Goal: Task Accomplishment & Management: Manage account settings

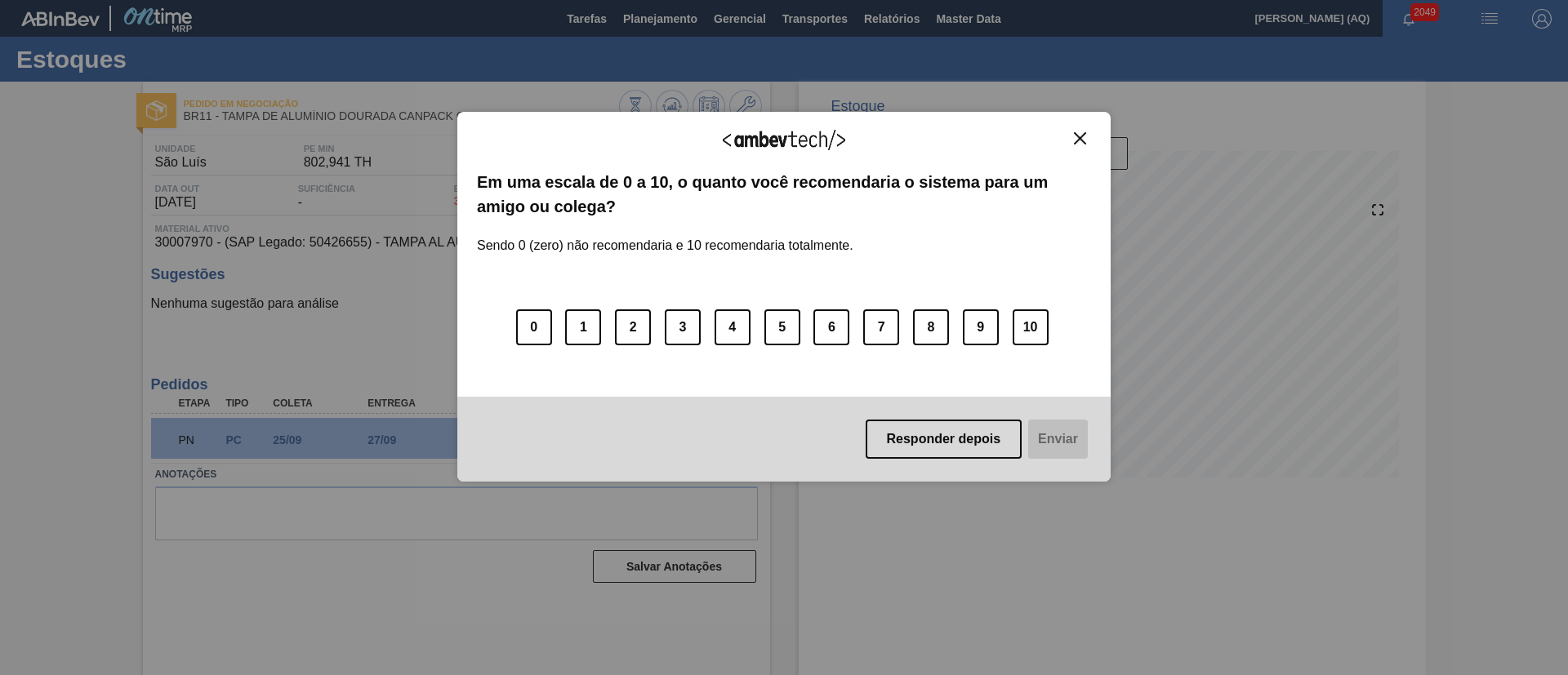
scroll to position [27, 0]
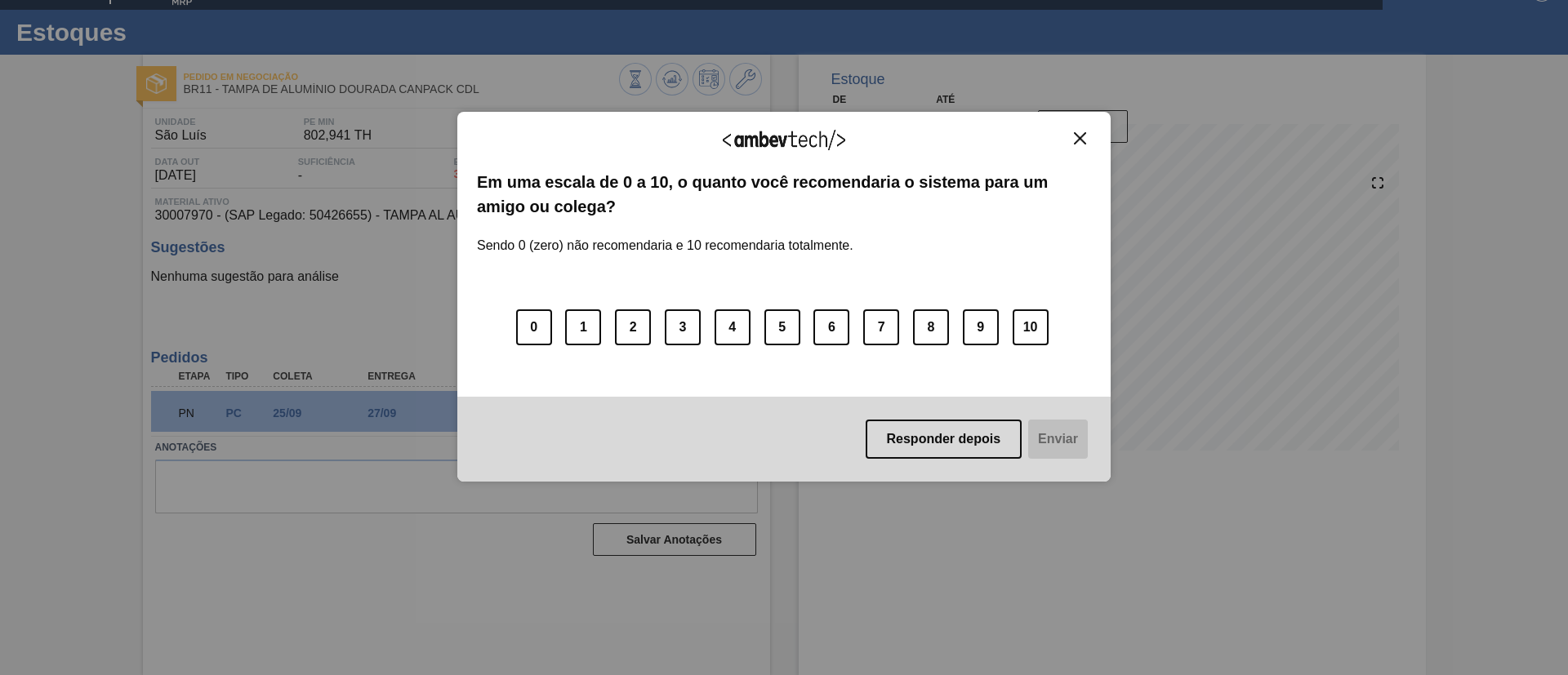
click at [1075, 136] on img "Close" at bounding box center [1079, 138] width 12 height 12
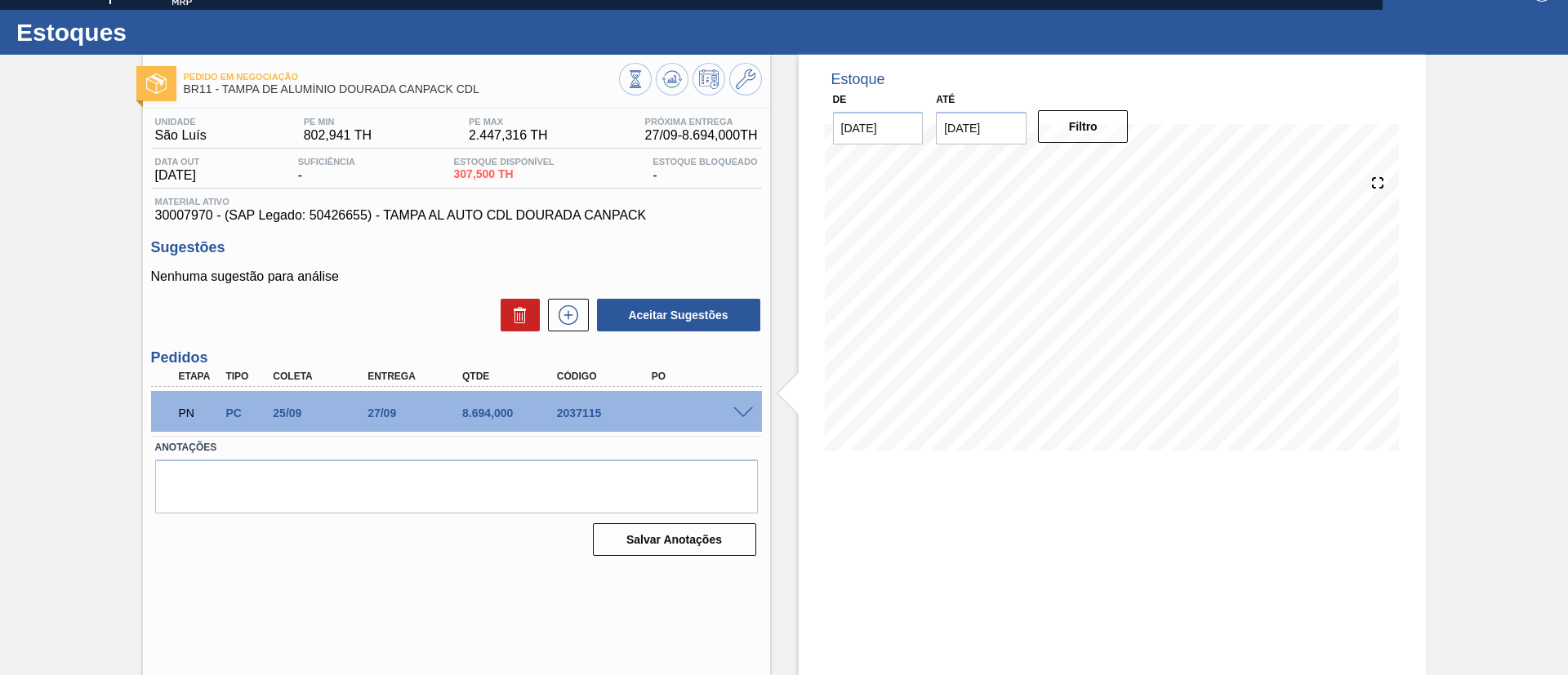
drag, startPoint x: 1439, startPoint y: 142, endPoint x: 1407, endPoint y: 206, distance: 71.6
click at [1438, 142] on div "Pedido em Negociação BR11 - TAMPA DE ALUMÍNIO DOURADA CANPACK CDL Unidade São L…" at bounding box center [784, 364] width 1568 height 620
click at [745, 408] on span at bounding box center [743, 413] width 20 height 12
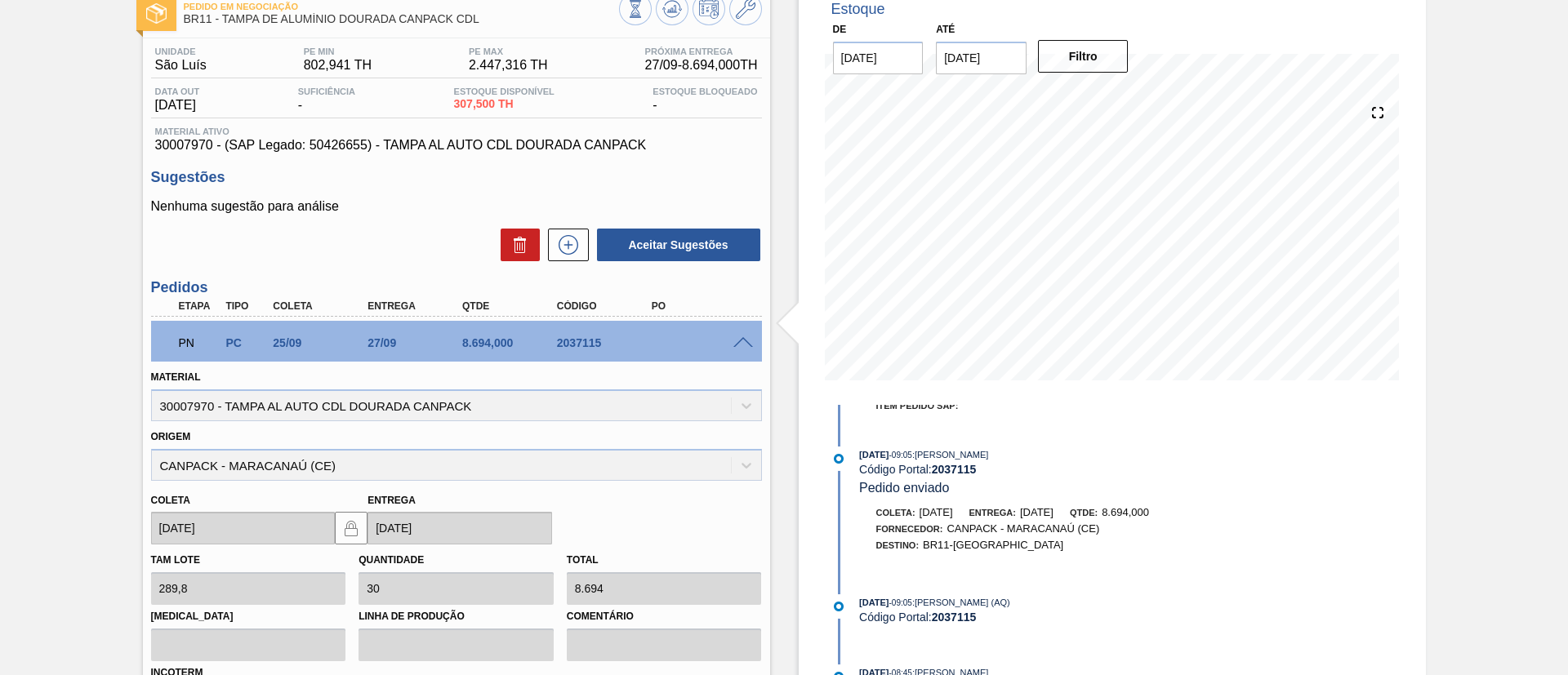
scroll to position [0, 0]
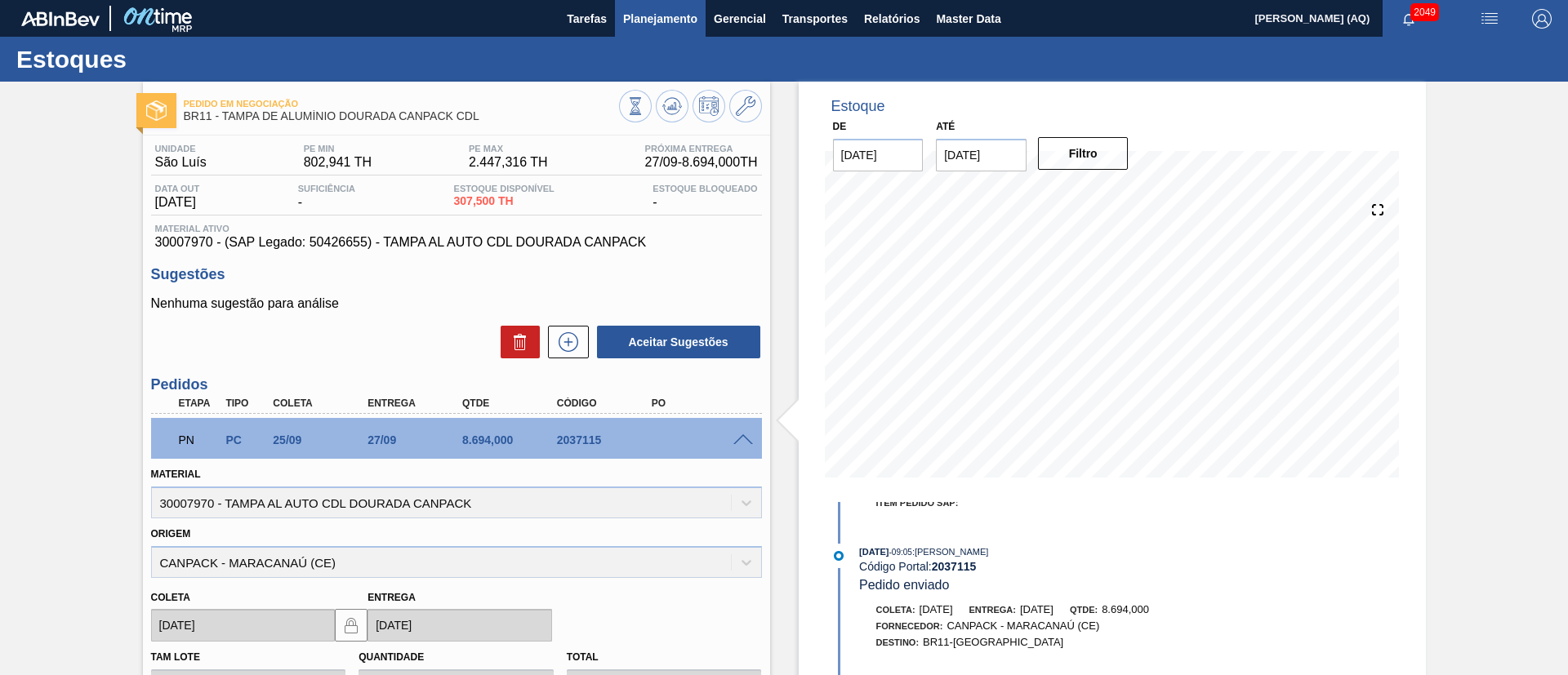
click at [683, 28] on button "Planejamento" at bounding box center [660, 18] width 91 height 37
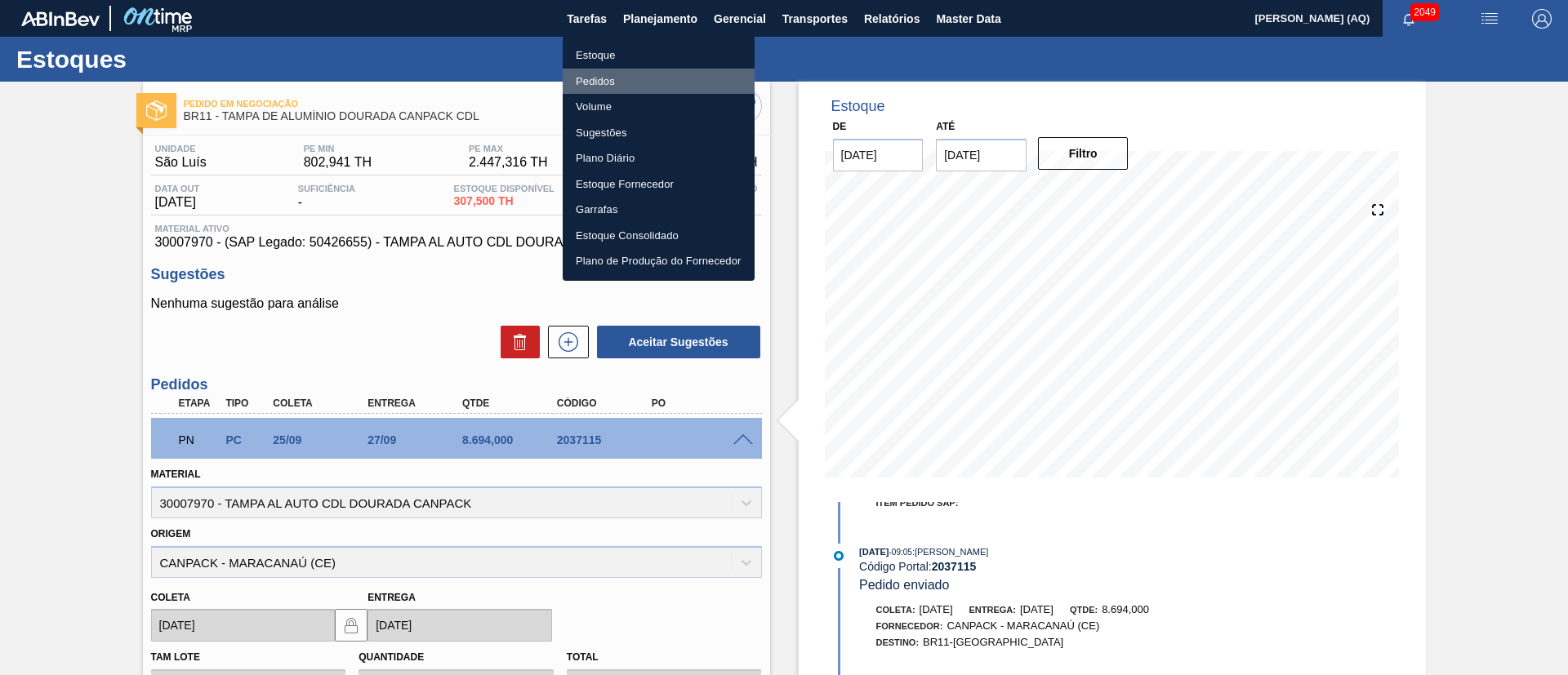
click at [595, 77] on li "Pedidos" at bounding box center [658, 82] width 192 height 26
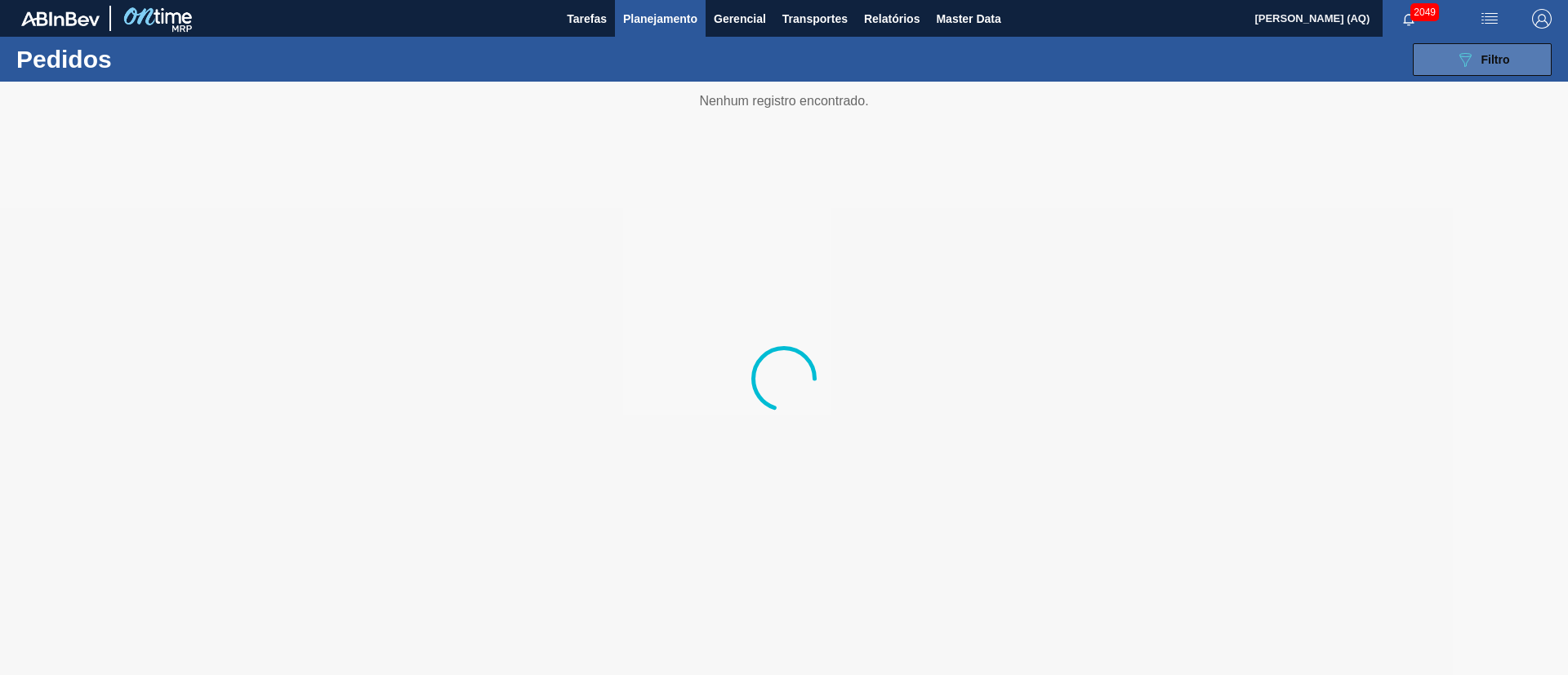
click at [1503, 64] on span "Filtro" at bounding box center [1495, 59] width 29 height 13
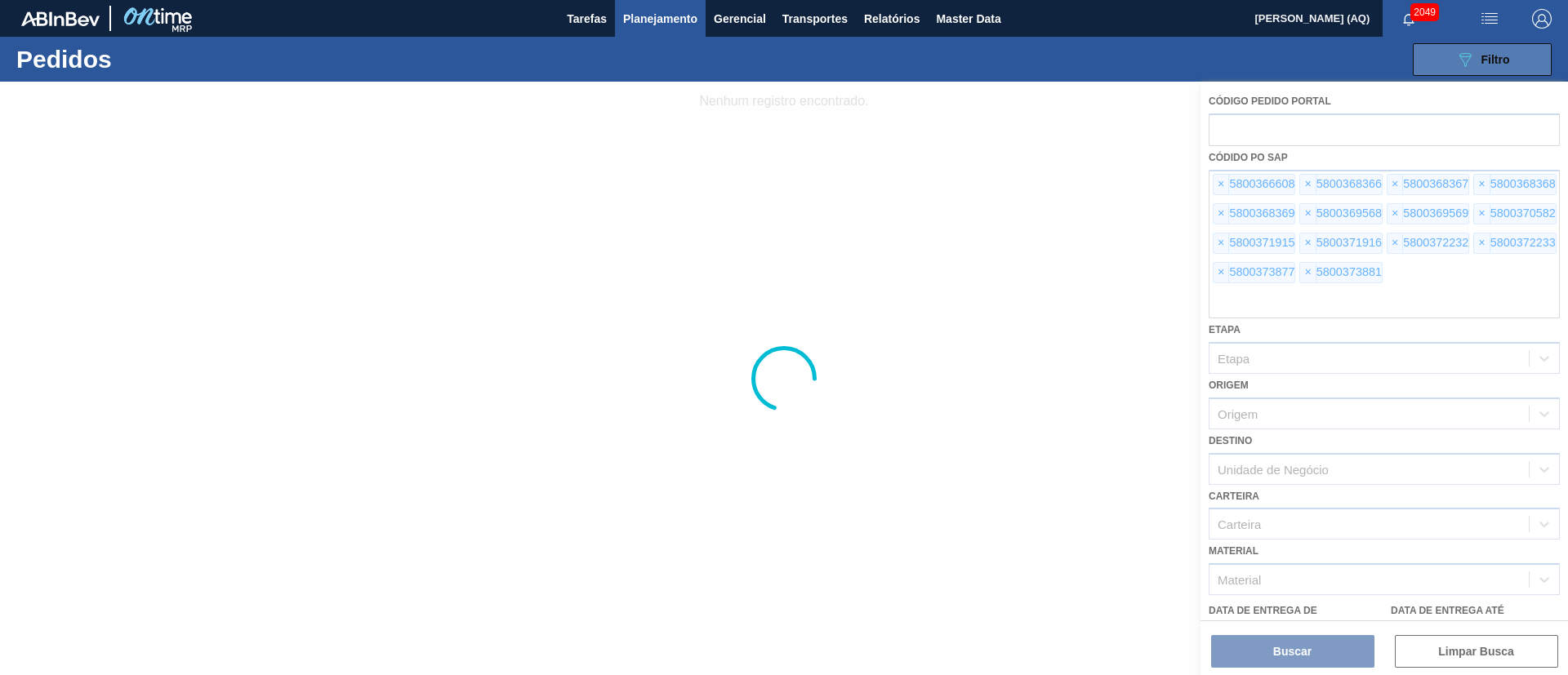
click at [1464, 57] on icon "089F7B8B-B2A5-4AFE-B5C0-19BA573D28AC" at bounding box center [1464, 60] width 20 height 20
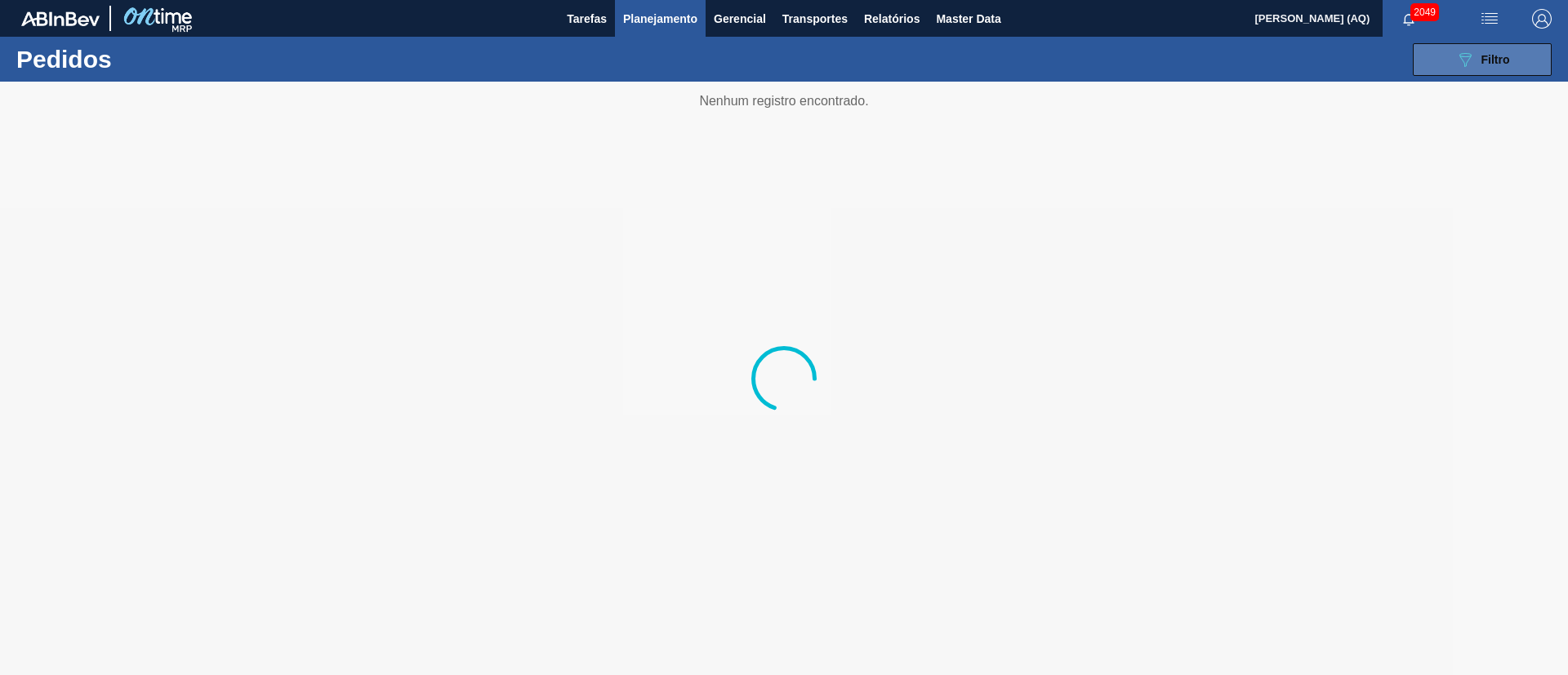
click at [1484, 73] on button "089F7B8B-B2A5-4AFE-B5C0-19BA573D28AC Filtro" at bounding box center [1481, 59] width 138 height 33
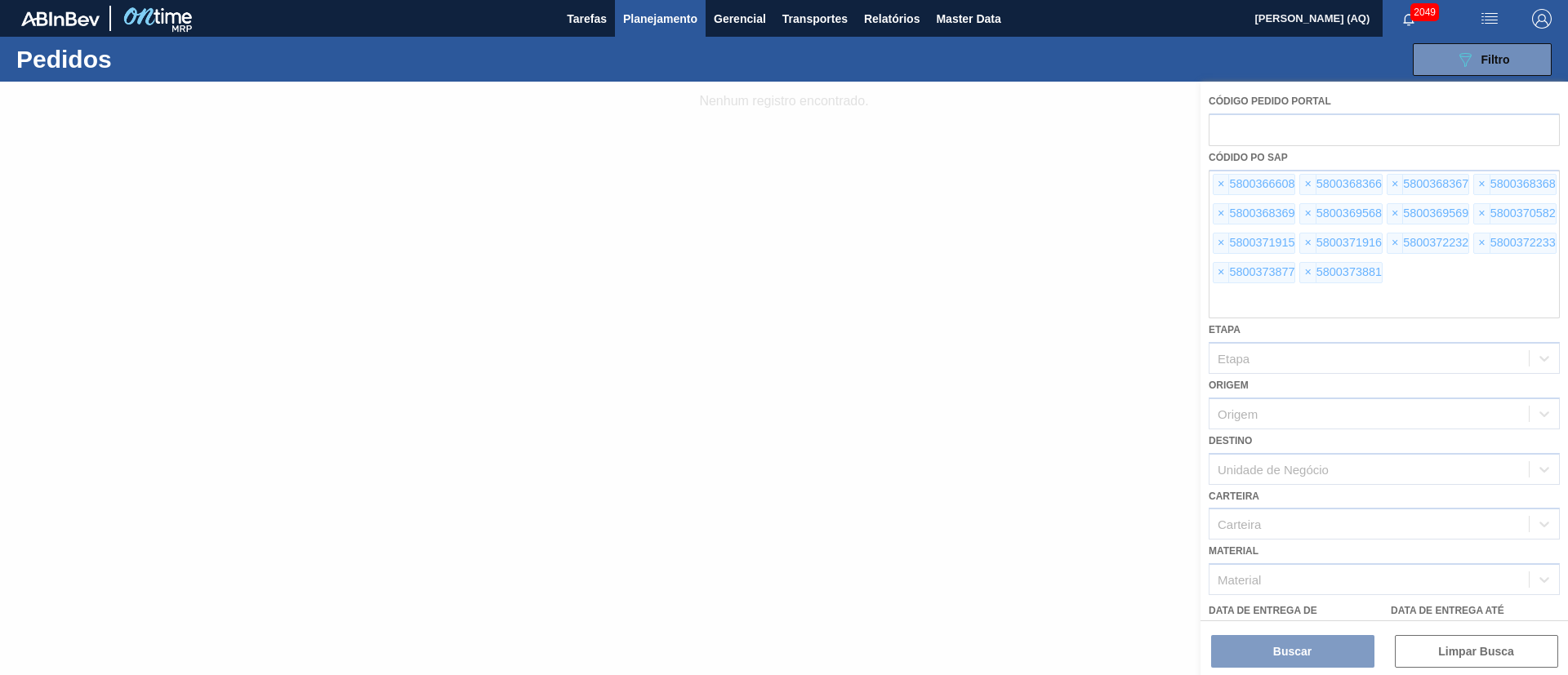
click at [1479, 78] on div "089F7B8B-B2A5-4AFE-B5C0-19BA573D28AC Filtro Código Pedido Portal Códido PO SAP …" at bounding box center [910, 59] width 1299 height 49
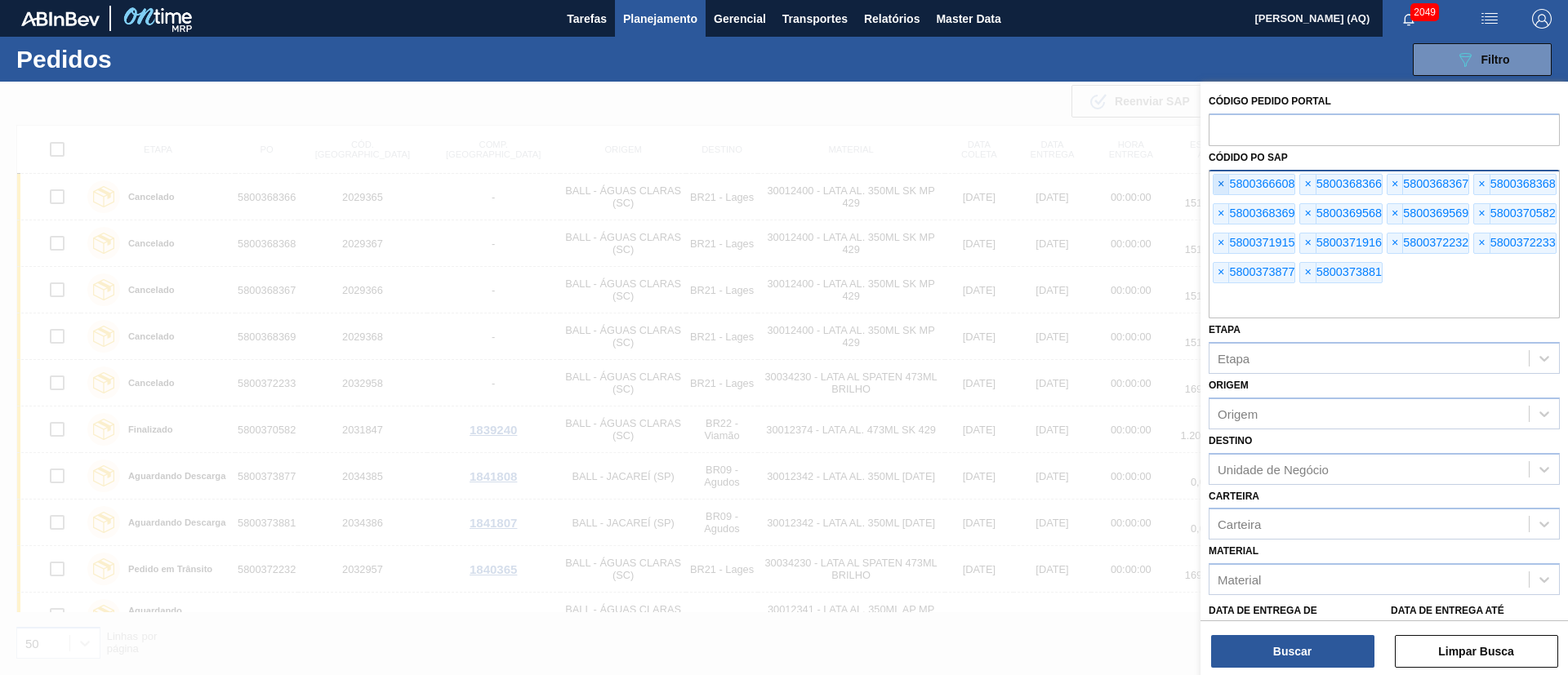
click at [1215, 185] on span "×" at bounding box center [1222, 184] width 16 height 20
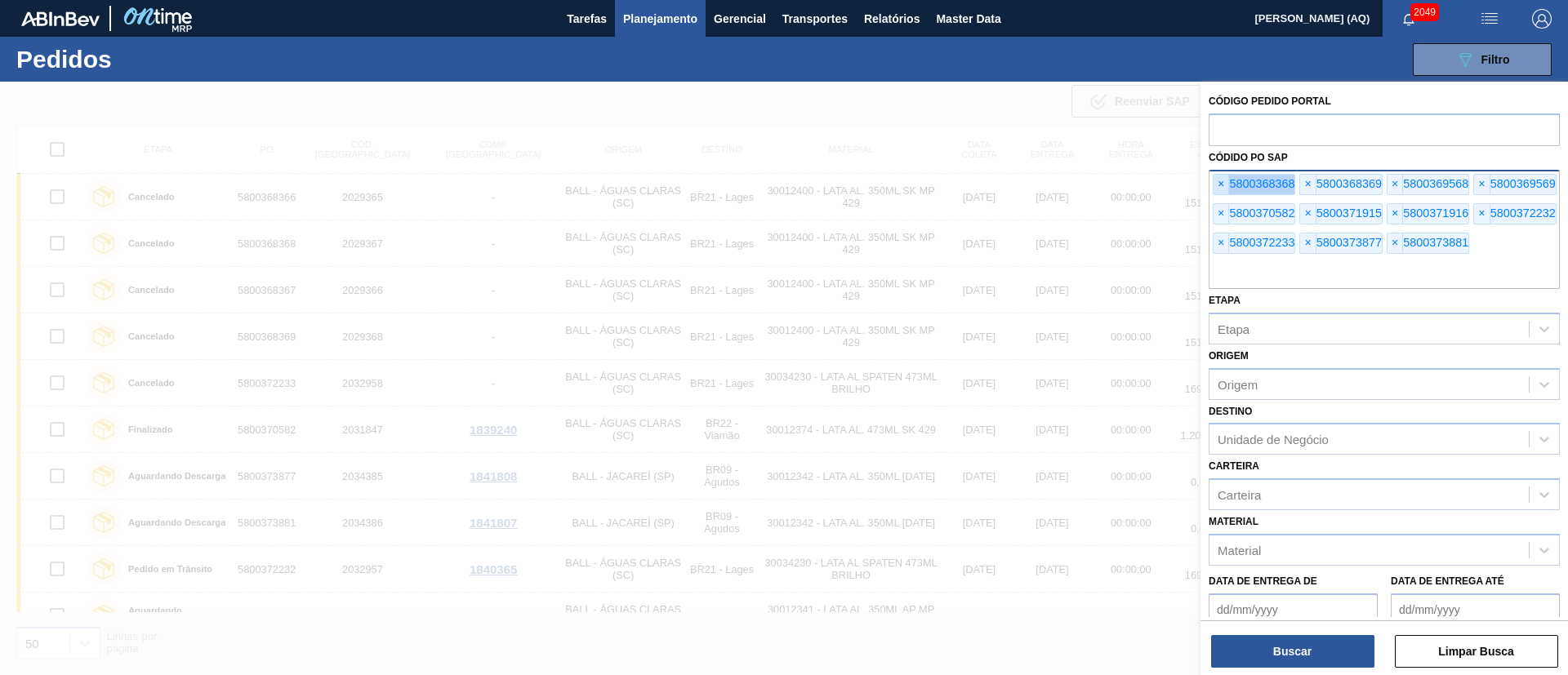
click at [1215, 185] on span "×" at bounding box center [1222, 184] width 16 height 20
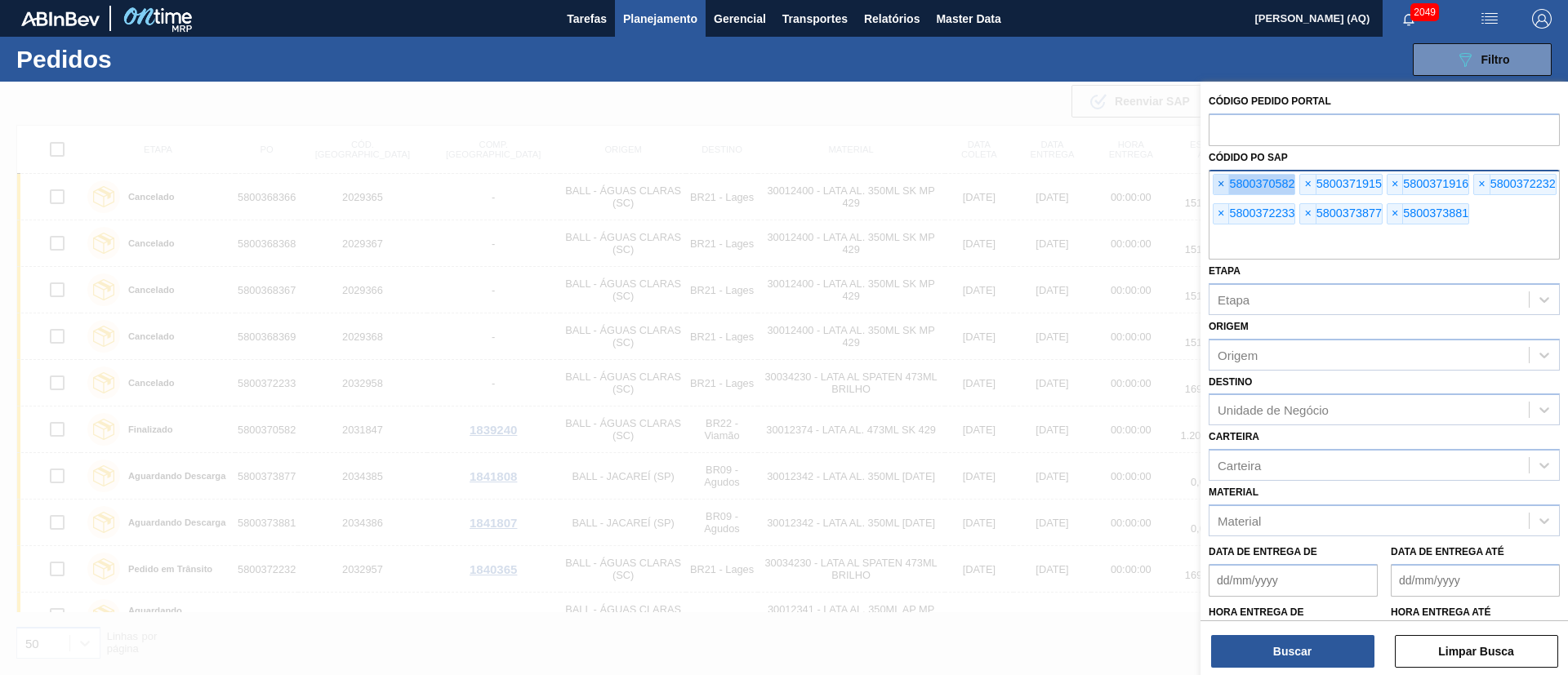
click at [1215, 185] on span "×" at bounding box center [1222, 184] width 16 height 20
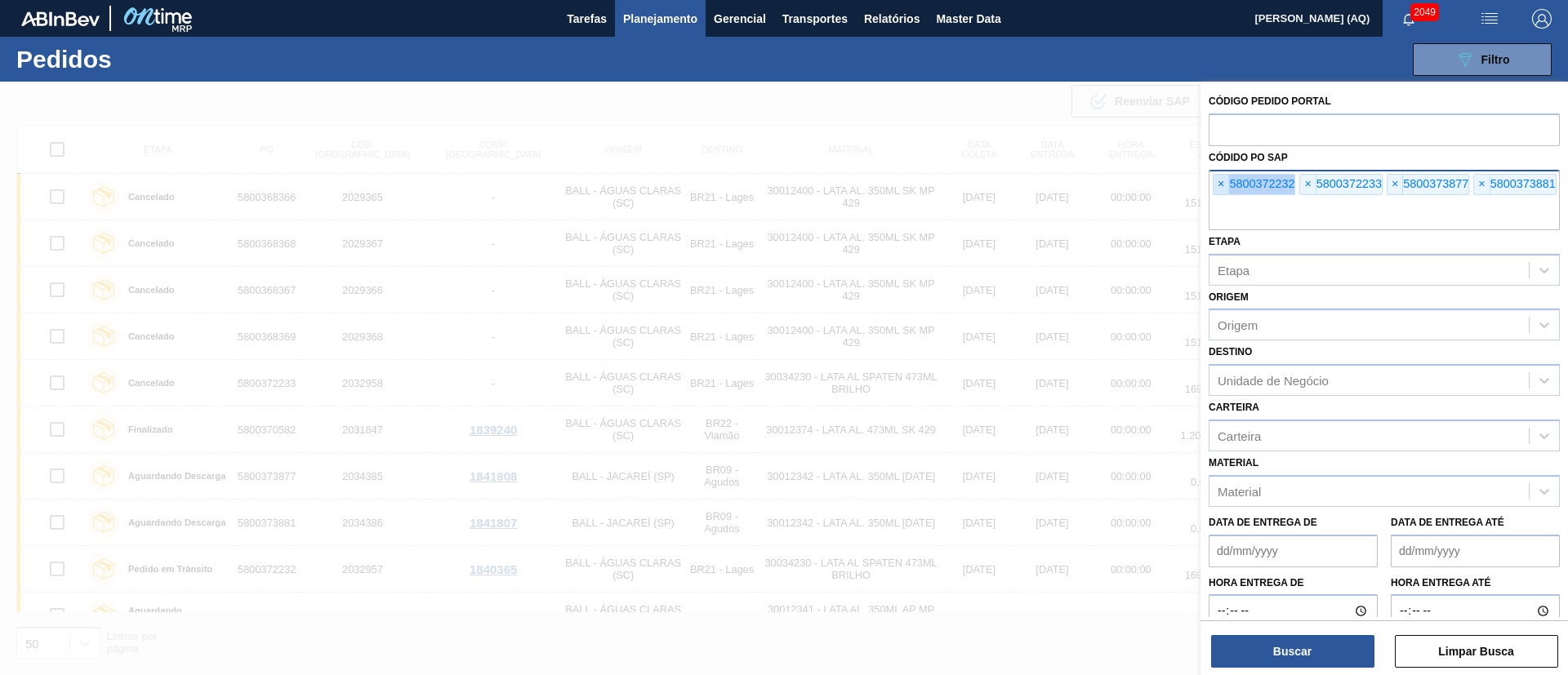
click at [1215, 185] on span "×" at bounding box center [1222, 184] width 16 height 20
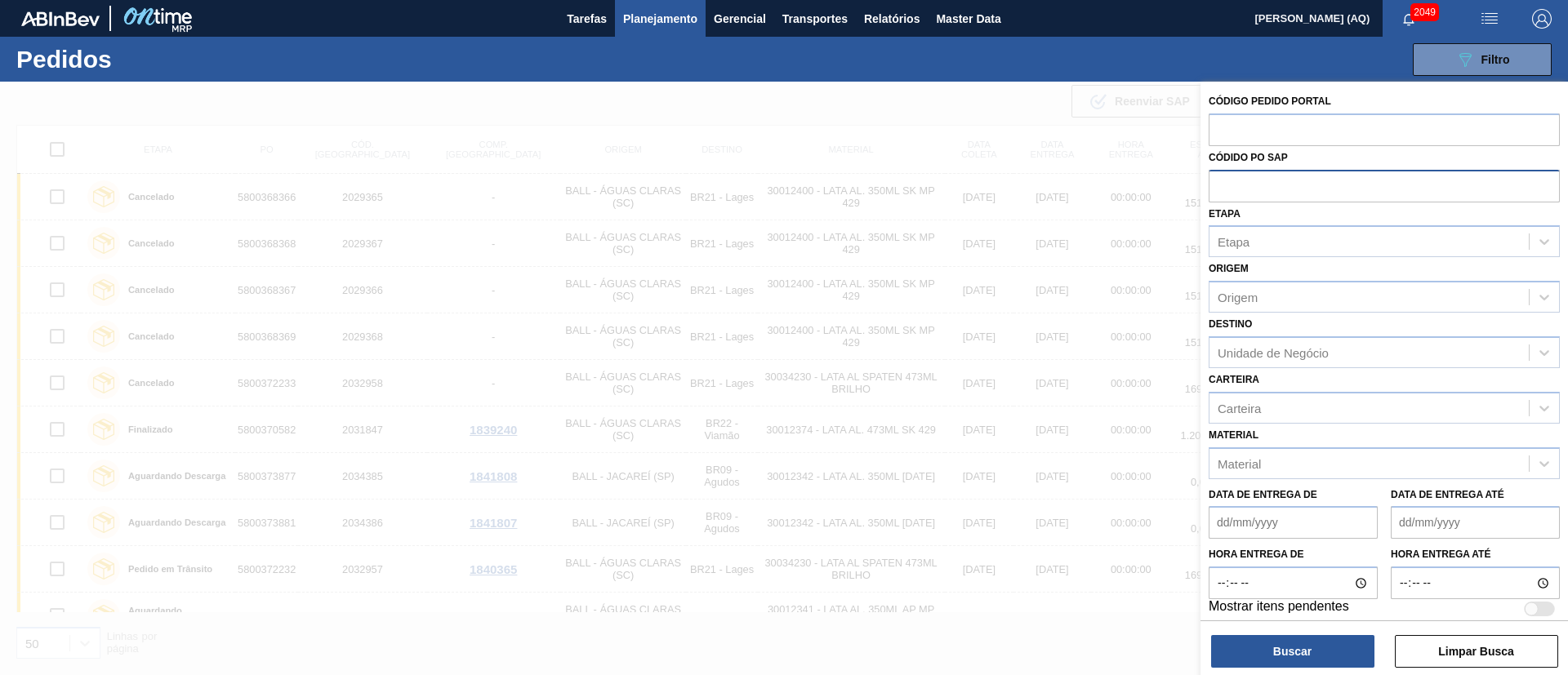
click at [1215, 185] on input "text" at bounding box center [1384, 185] width 351 height 31
click at [1288, 128] on input "text" at bounding box center [1384, 128] width 351 height 31
paste input "text"
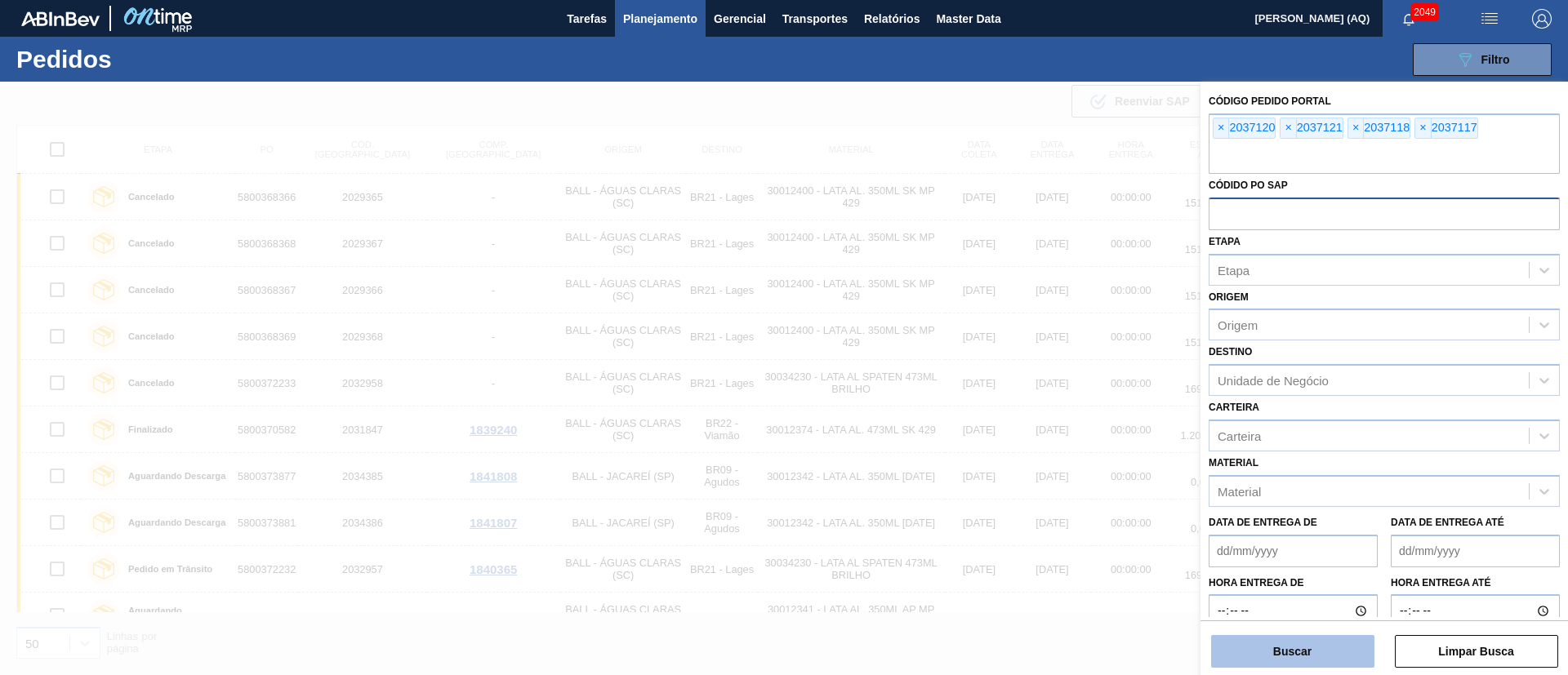
click at [1344, 654] on button "Buscar" at bounding box center [1292, 651] width 163 height 33
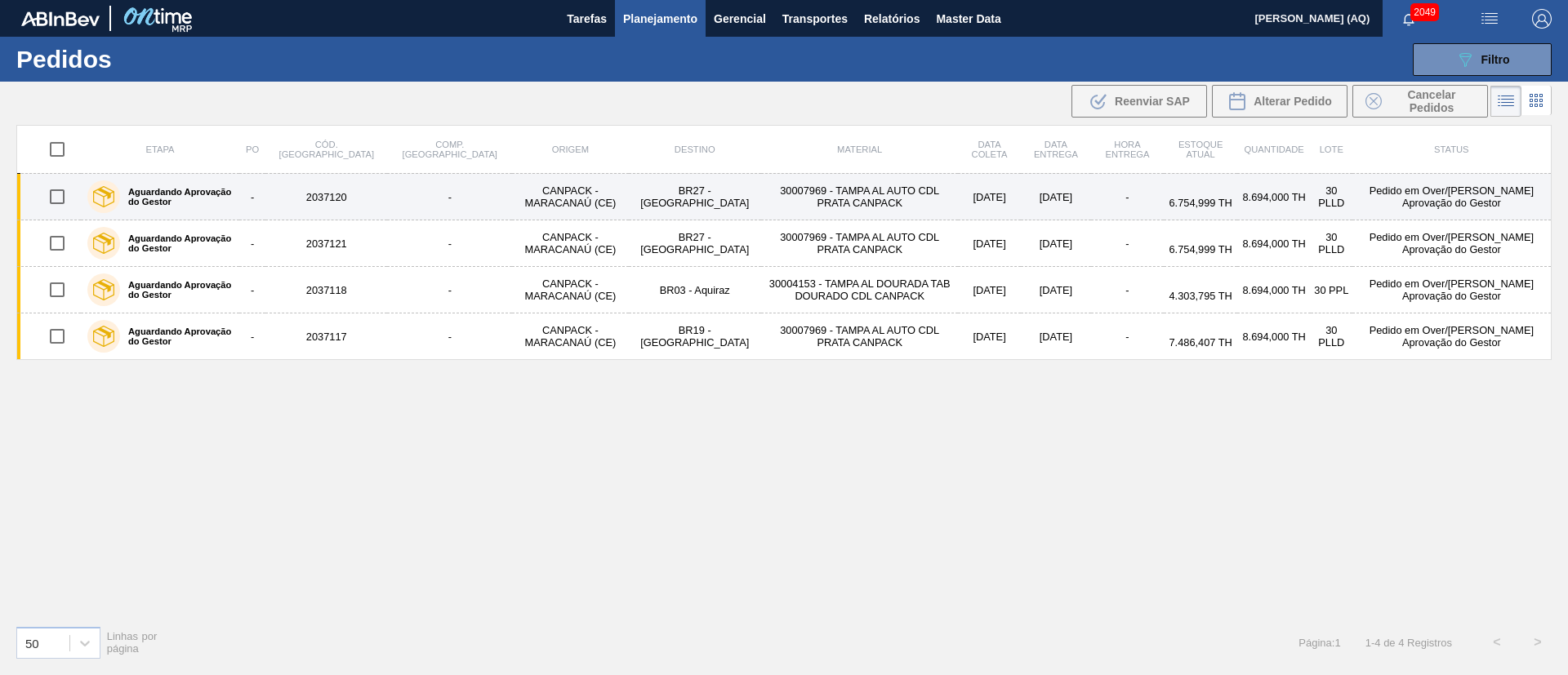
click at [333, 206] on td "2037120" at bounding box center [327, 197] width 121 height 47
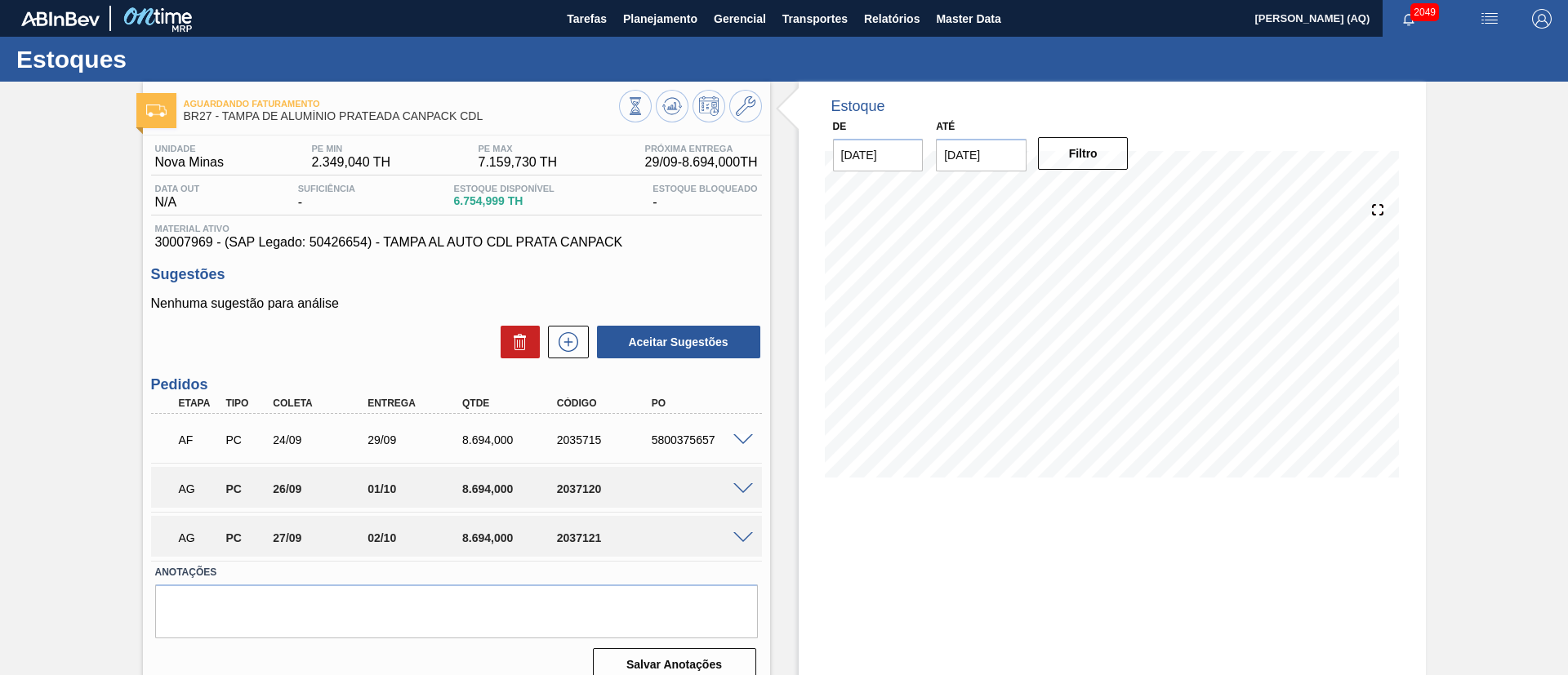
click at [742, 486] on span at bounding box center [743, 489] width 20 height 12
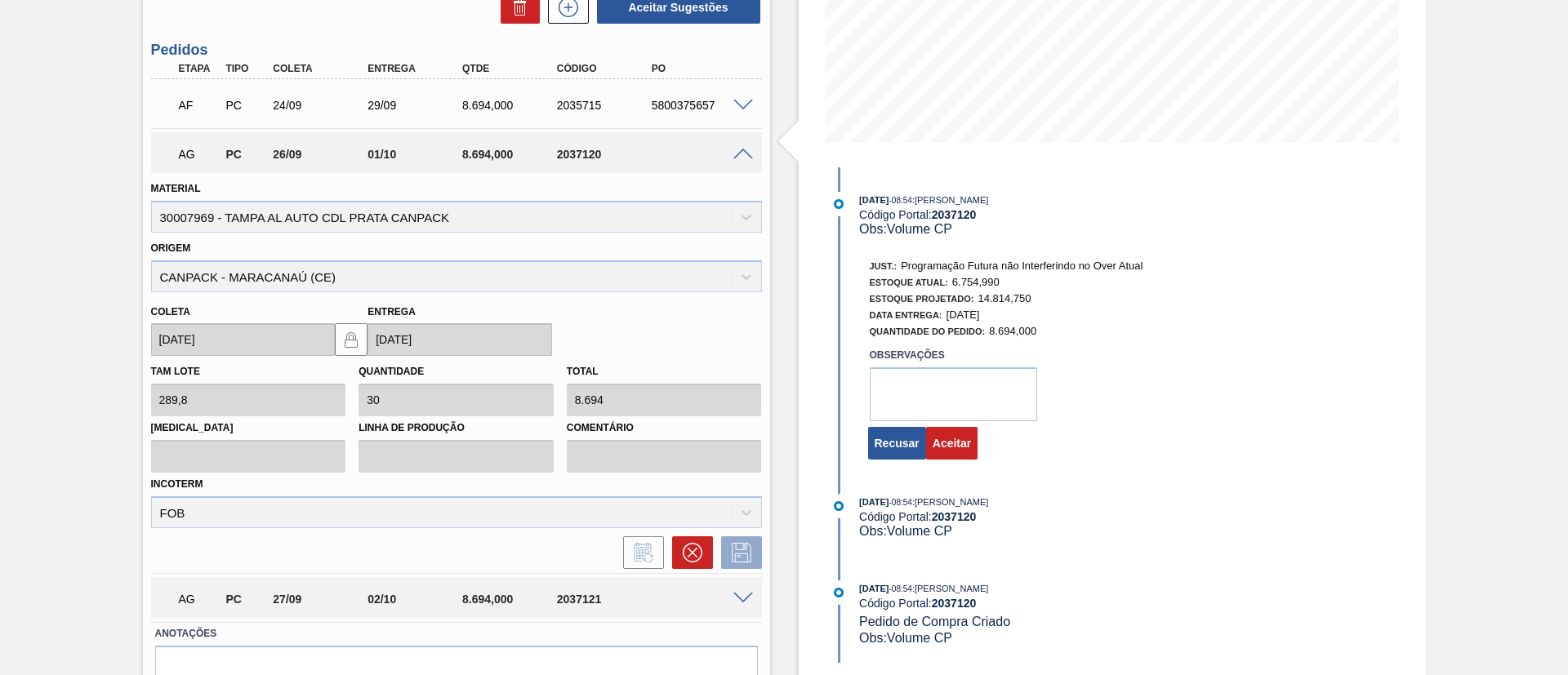
scroll to position [415, 0]
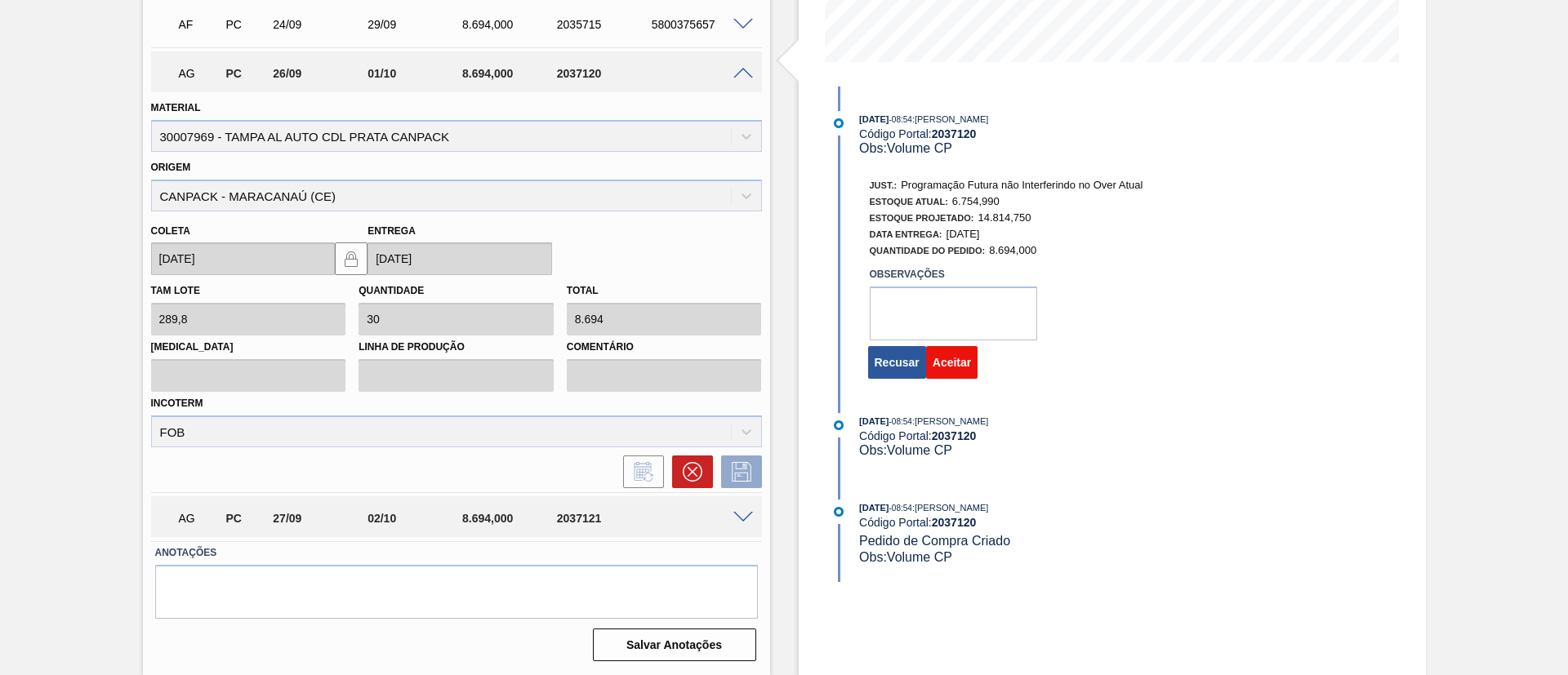
click at [942, 365] on button "Aceitar" at bounding box center [952, 362] width 52 height 33
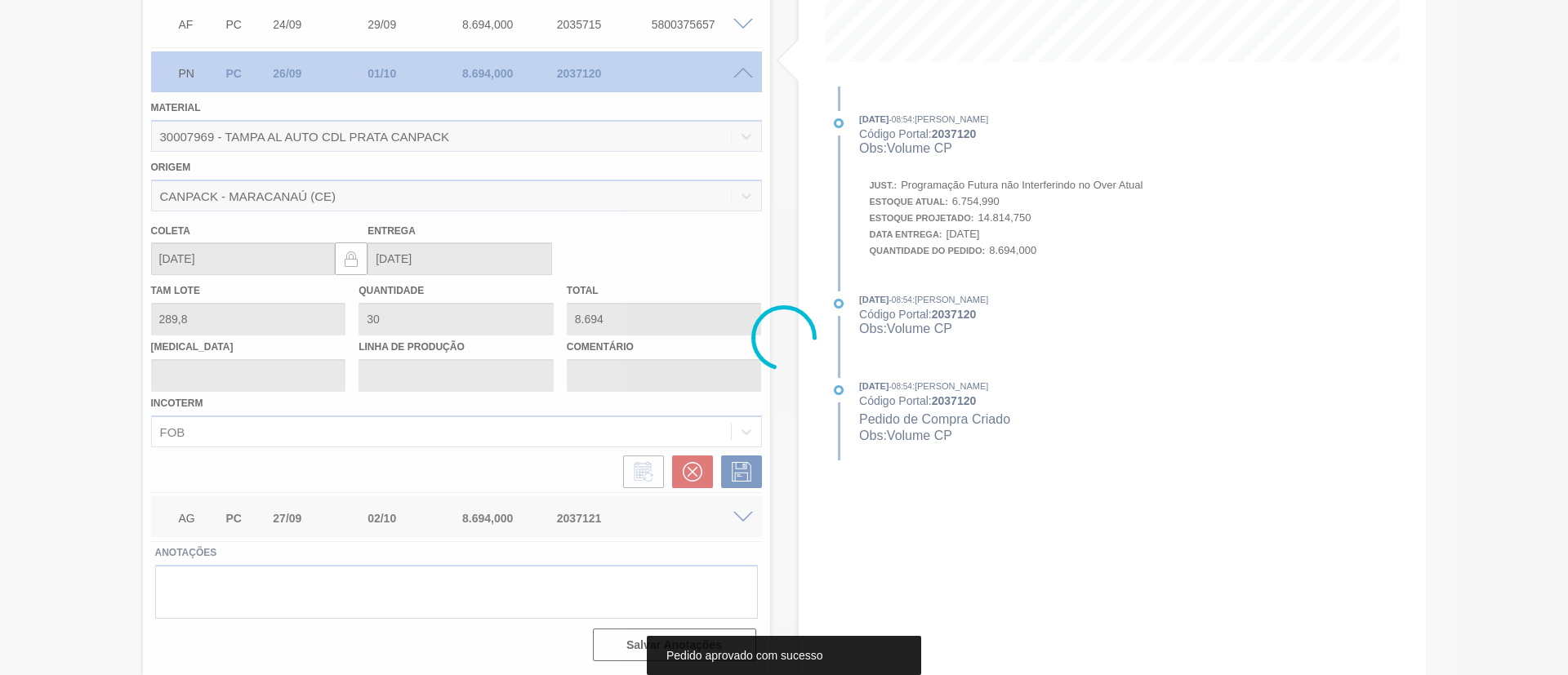
scroll to position [27, 0]
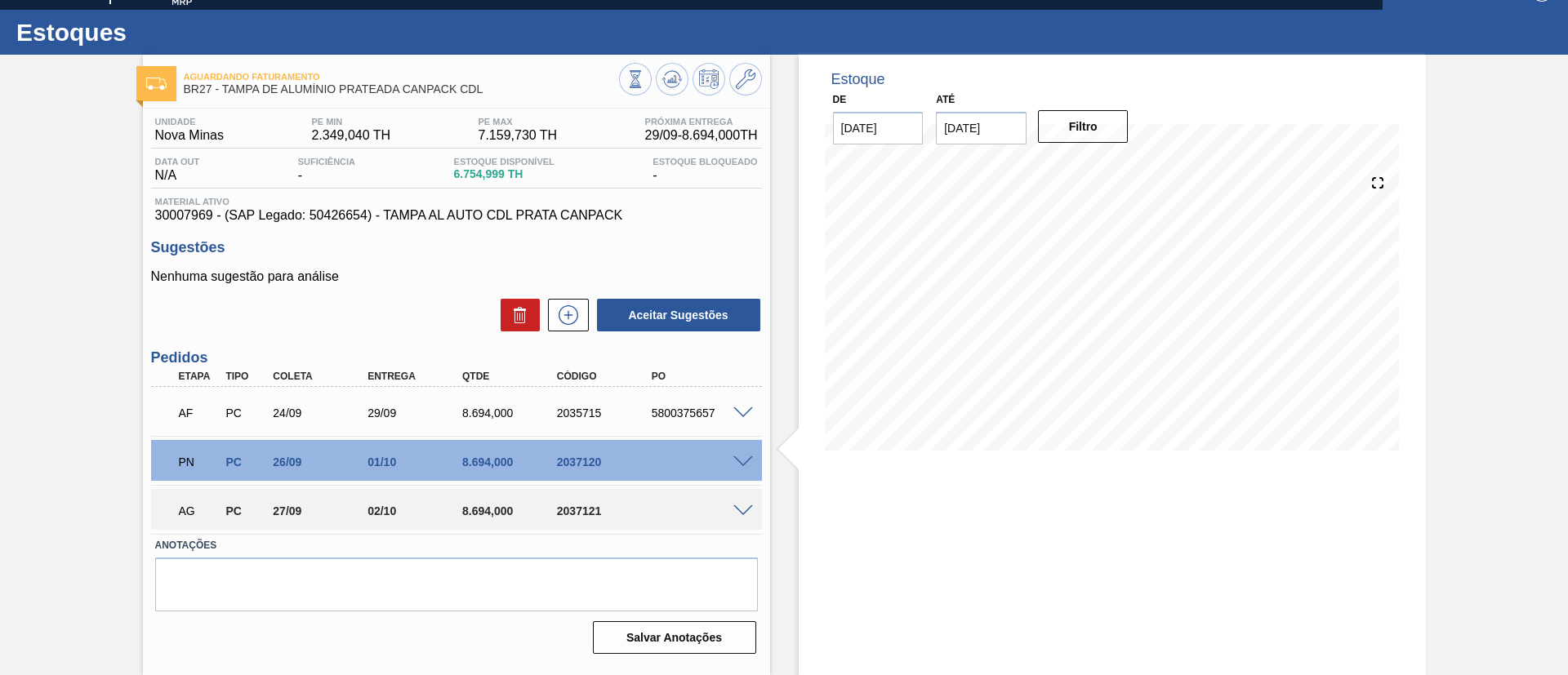
click at [738, 509] on span at bounding box center [743, 512] width 20 height 12
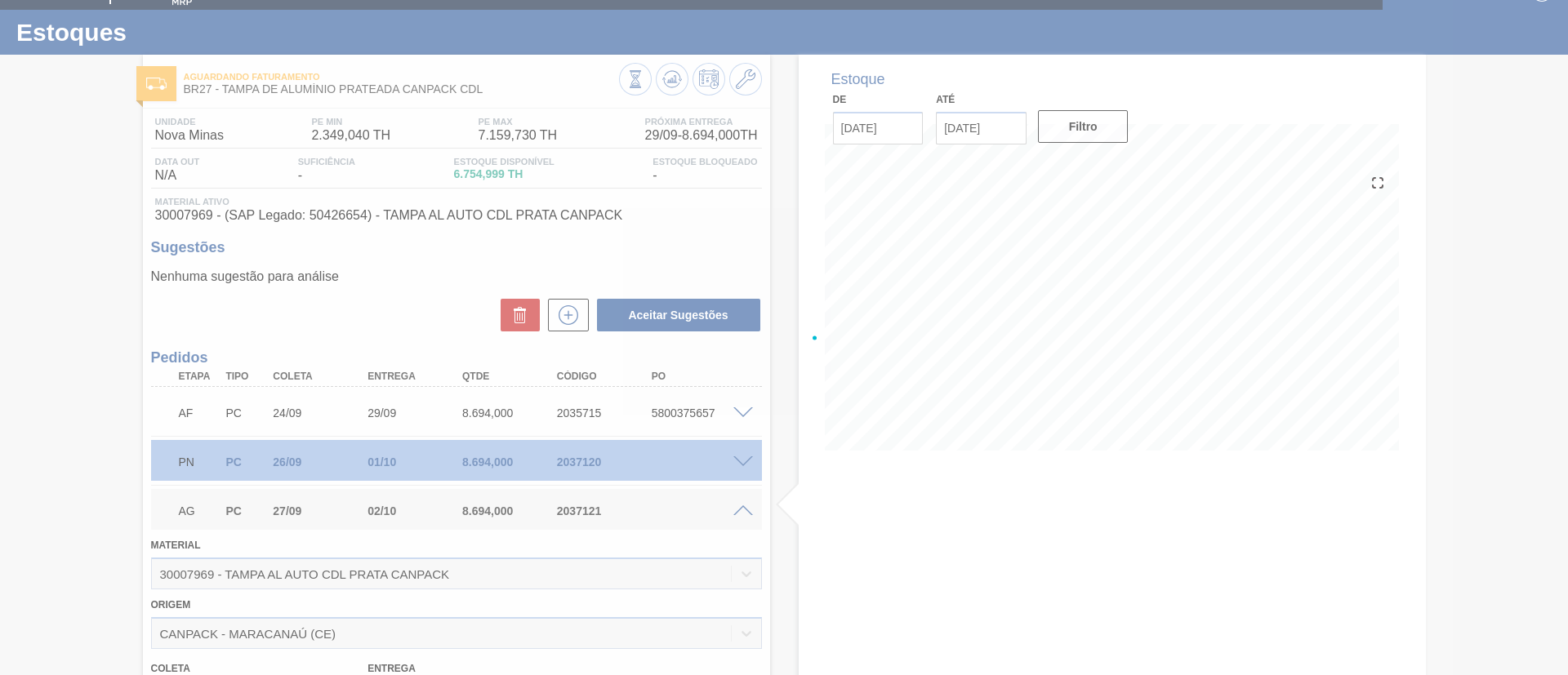
scroll to position [415, 0]
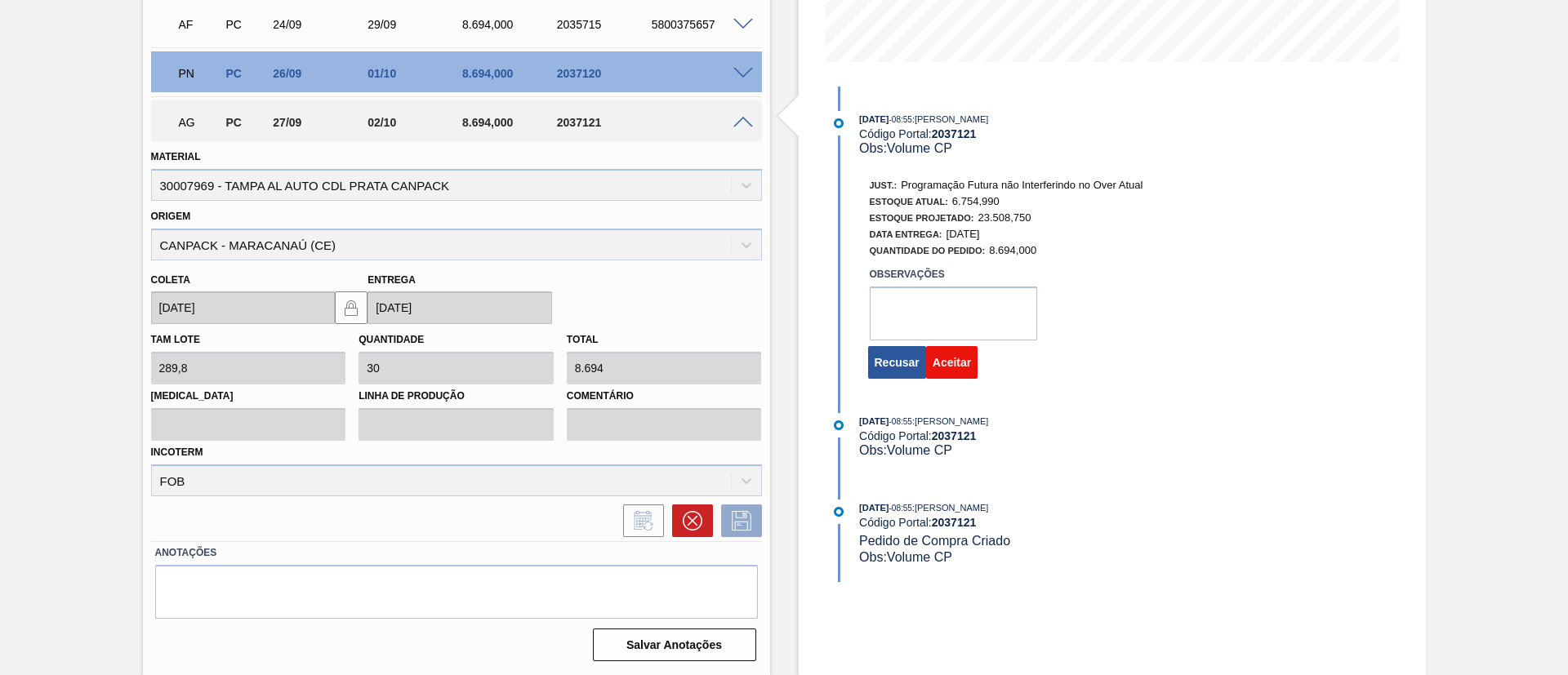
click at [941, 365] on button "Aceitar" at bounding box center [952, 362] width 52 height 33
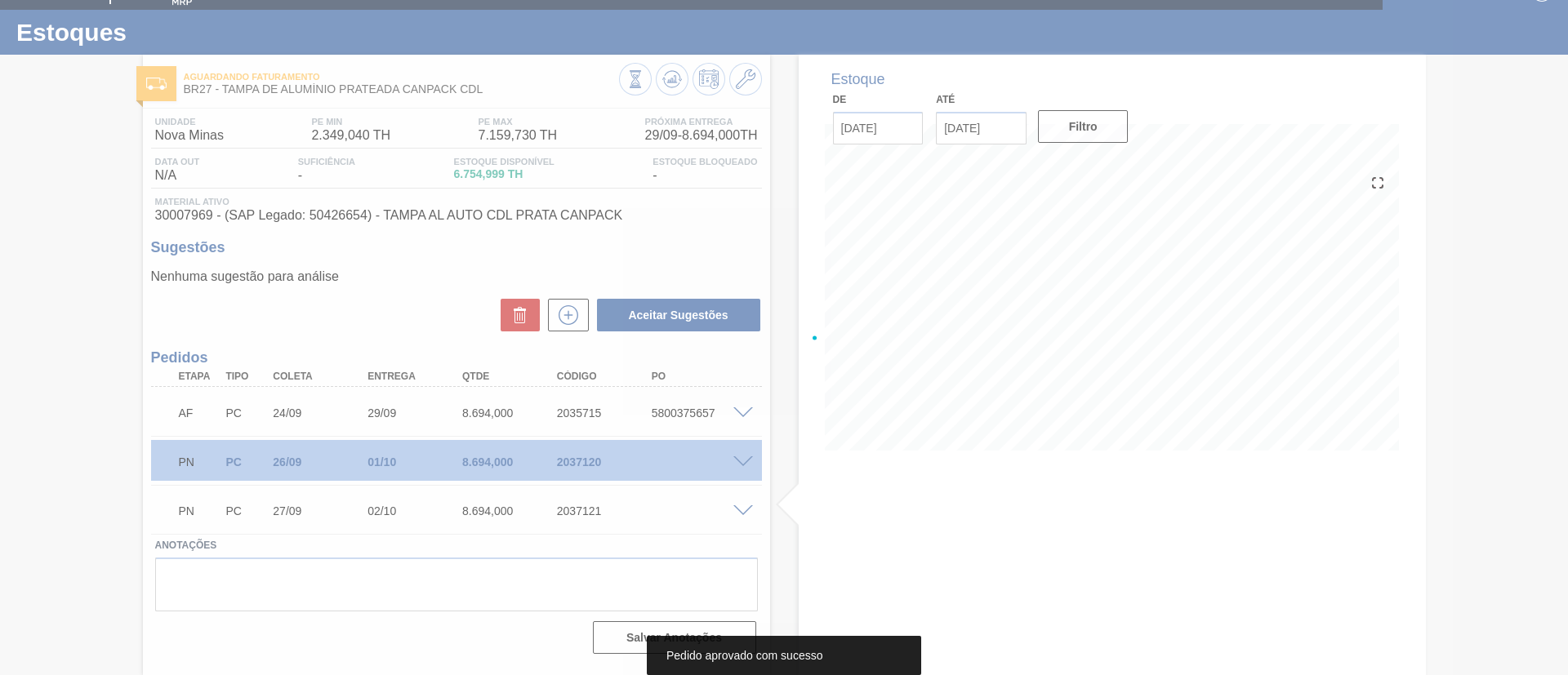
scroll to position [27, 0]
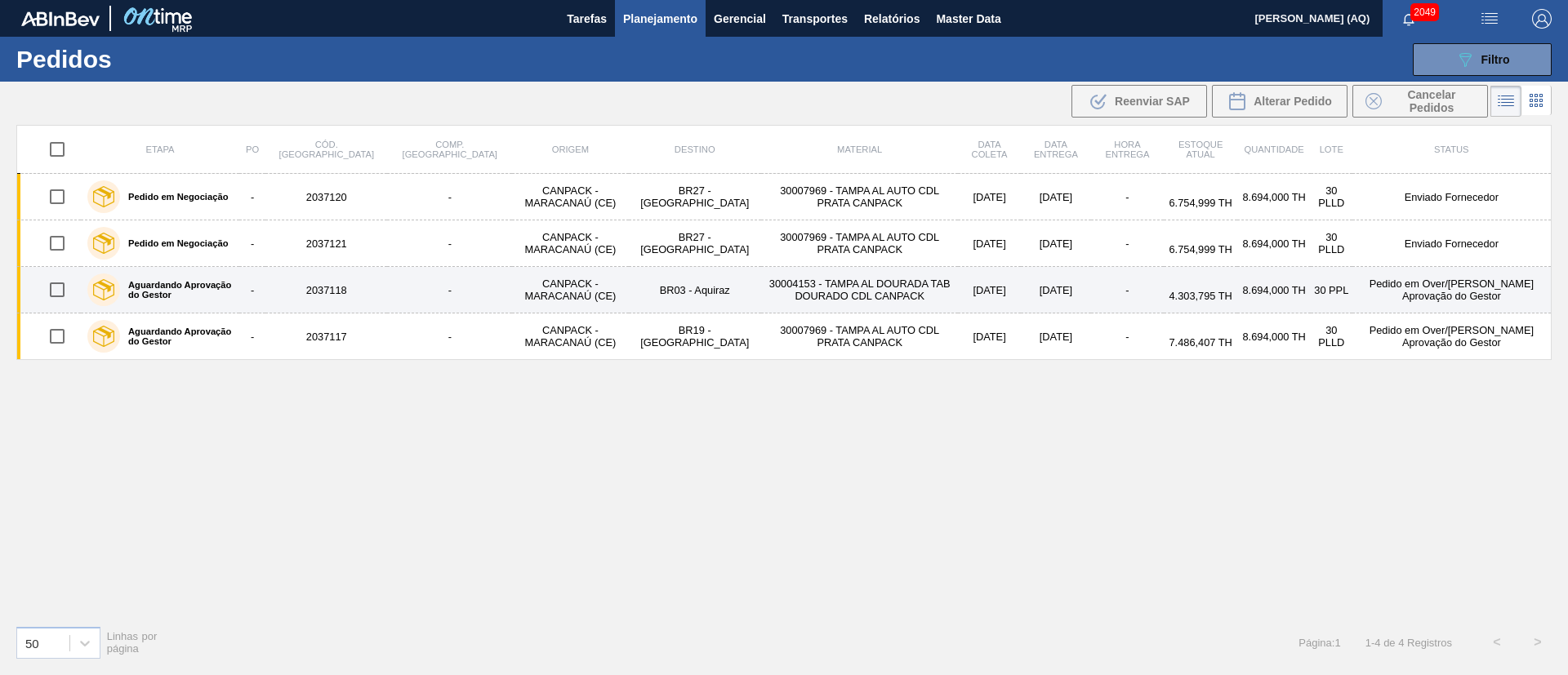
click at [152, 284] on label "Aguardando Aprovação do Gestor" at bounding box center [176, 290] width 112 height 20
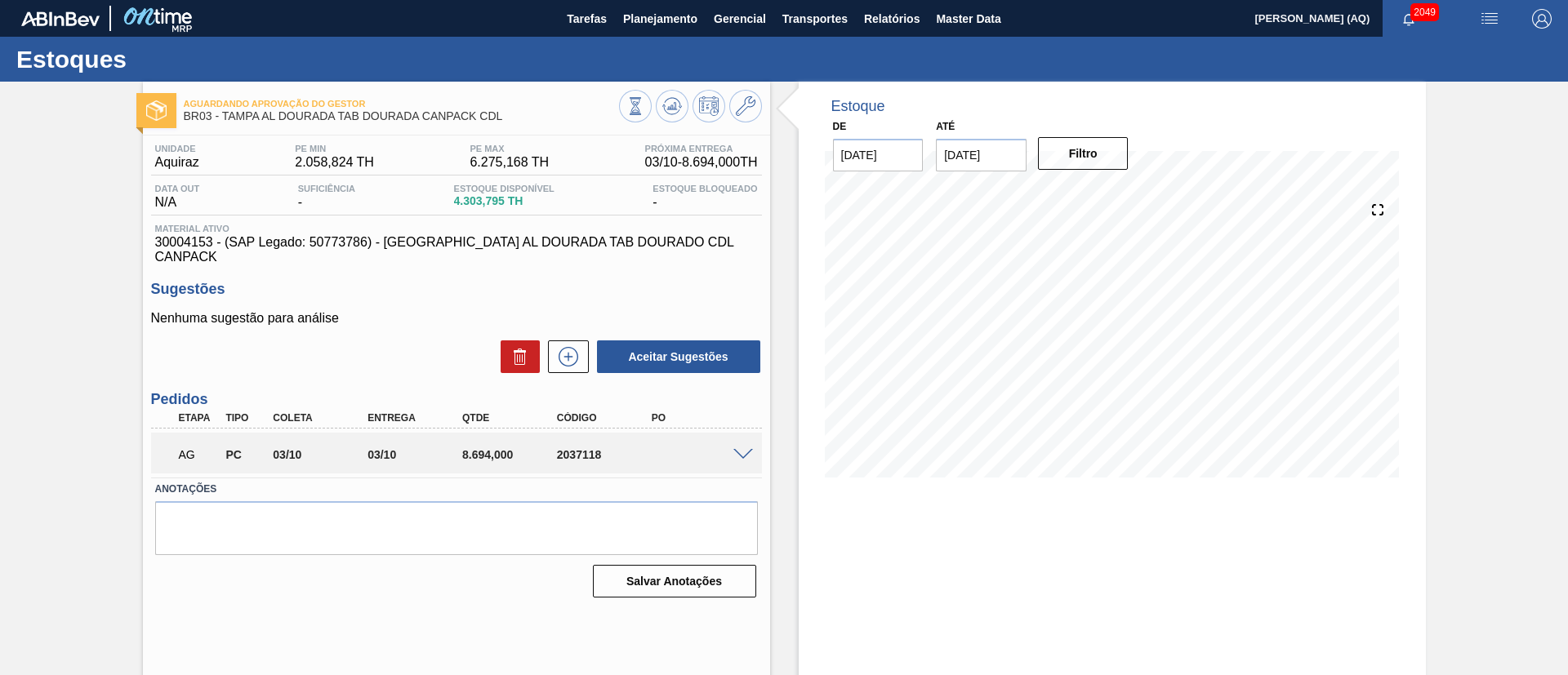
click at [742, 449] on span at bounding box center [743, 455] width 20 height 12
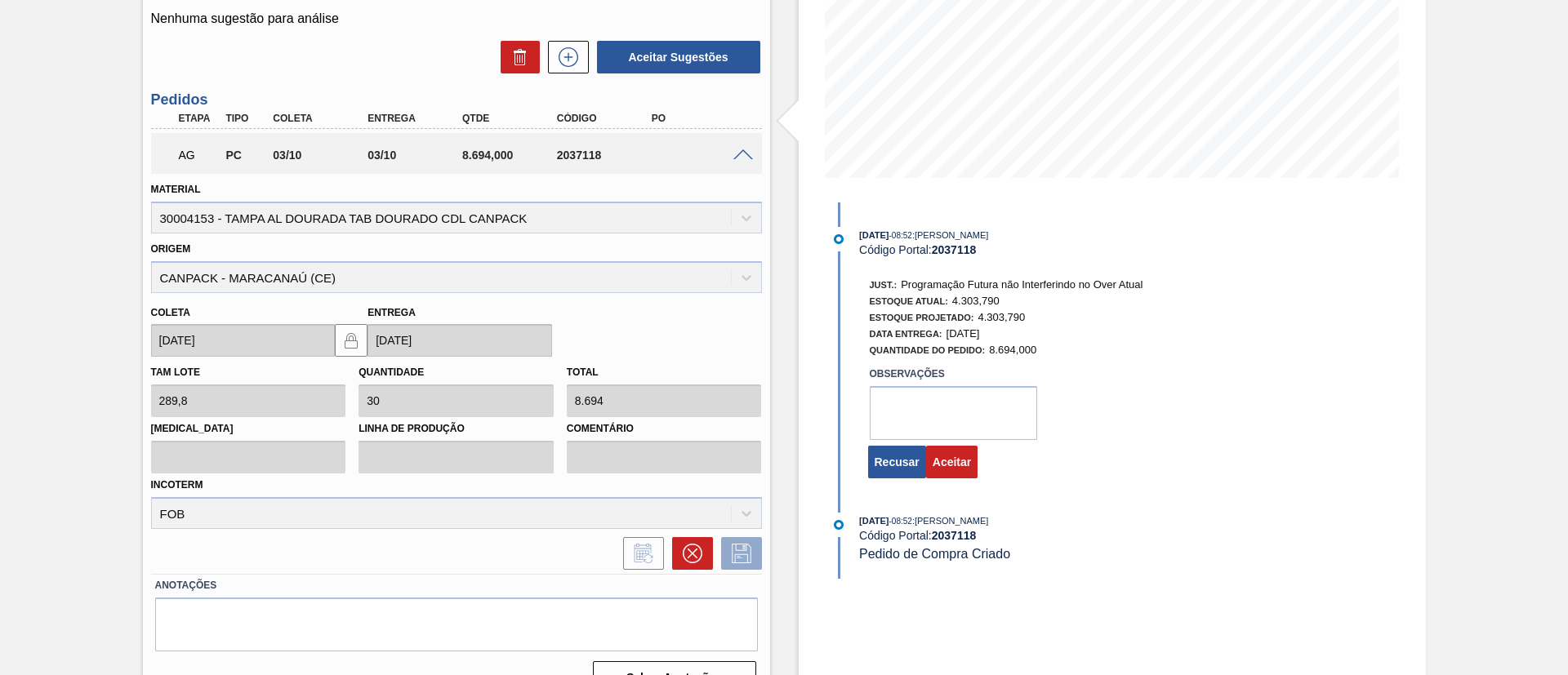
scroll to position [318, 0]
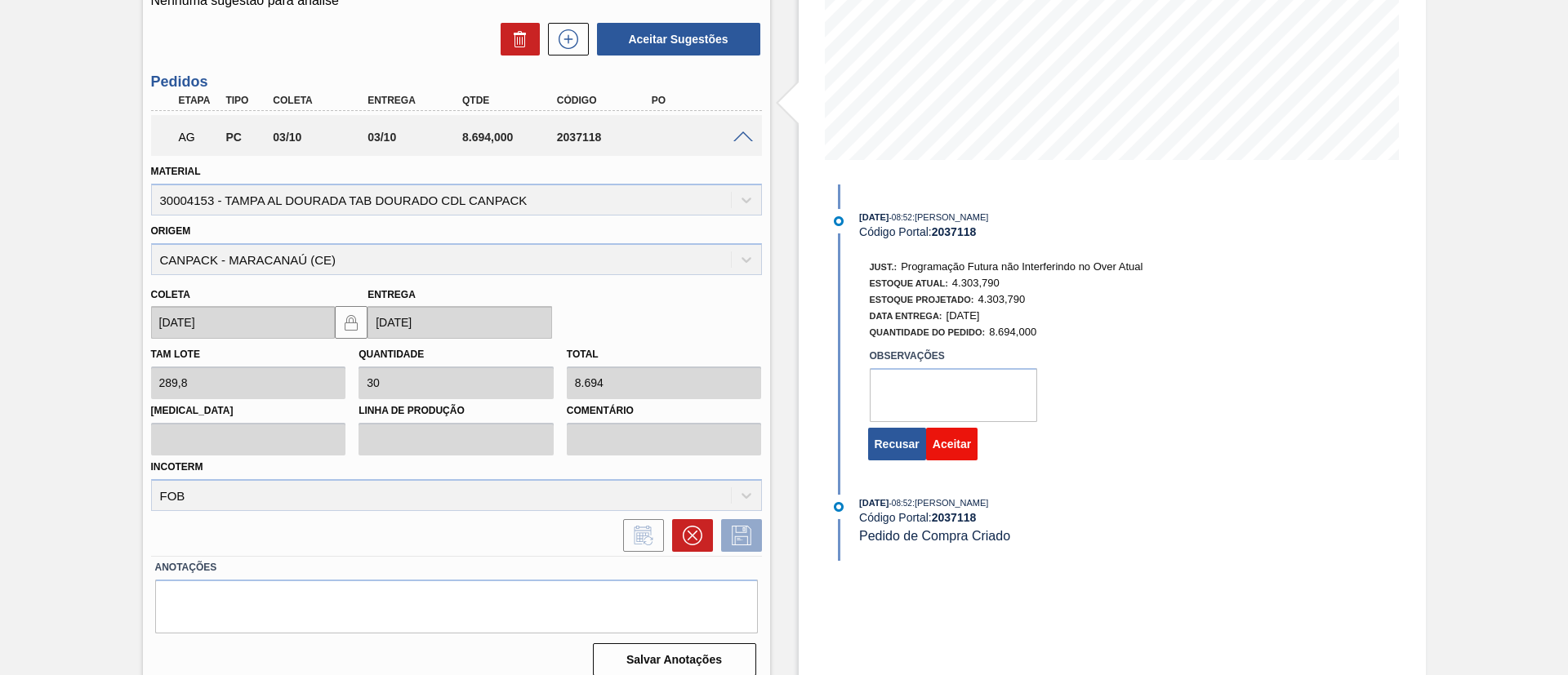
click at [962, 441] on button "Aceitar" at bounding box center [952, 444] width 52 height 33
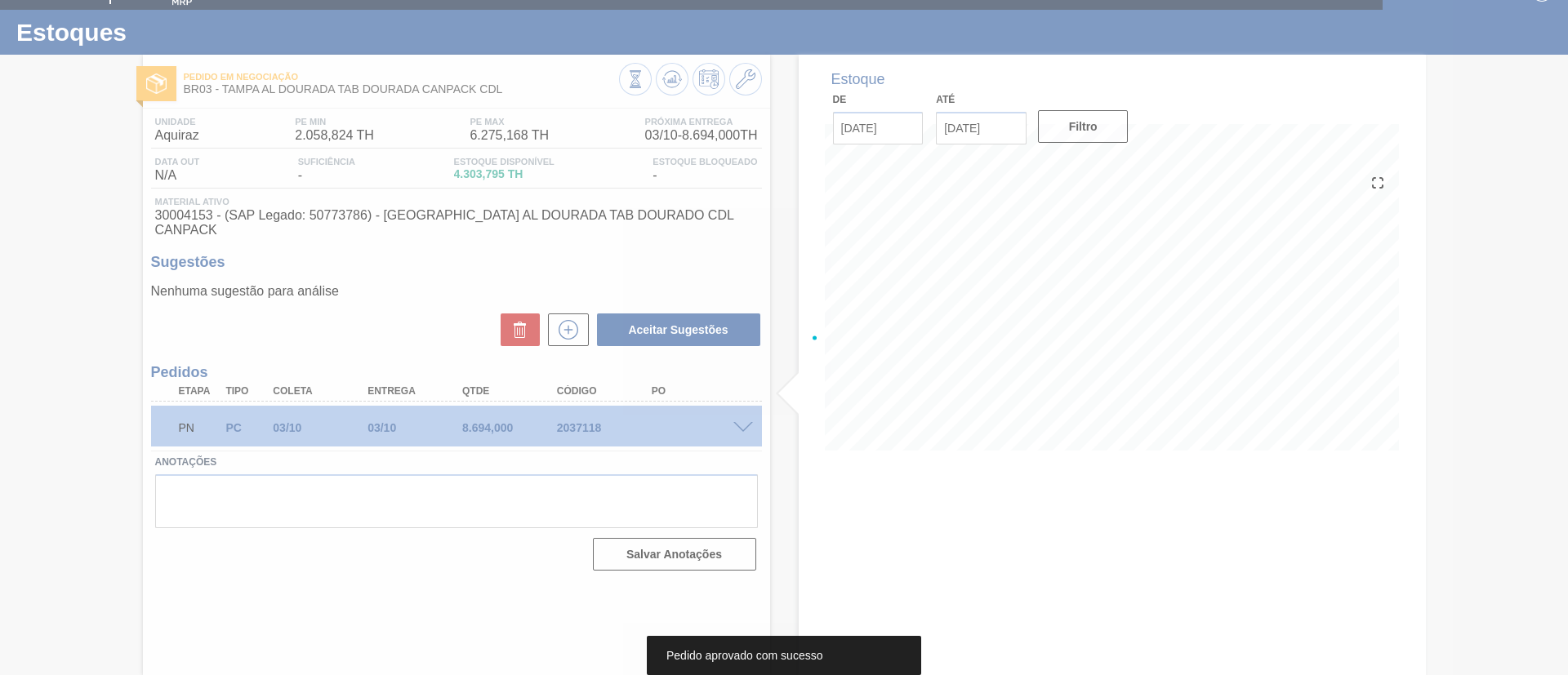
scroll to position [27, 0]
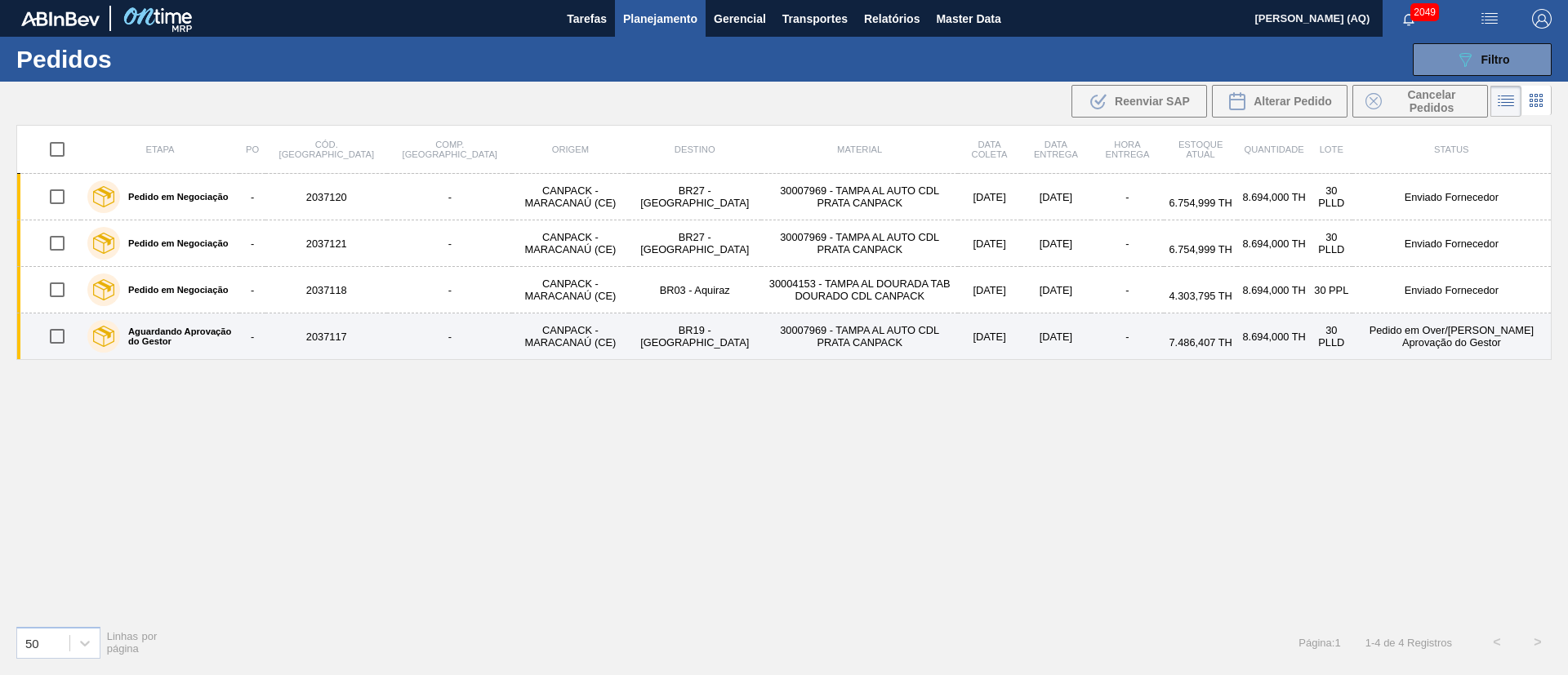
click at [512, 338] on td "CANPACK - MARACANAÚ (CE)" at bounding box center [569, 337] width 115 height 47
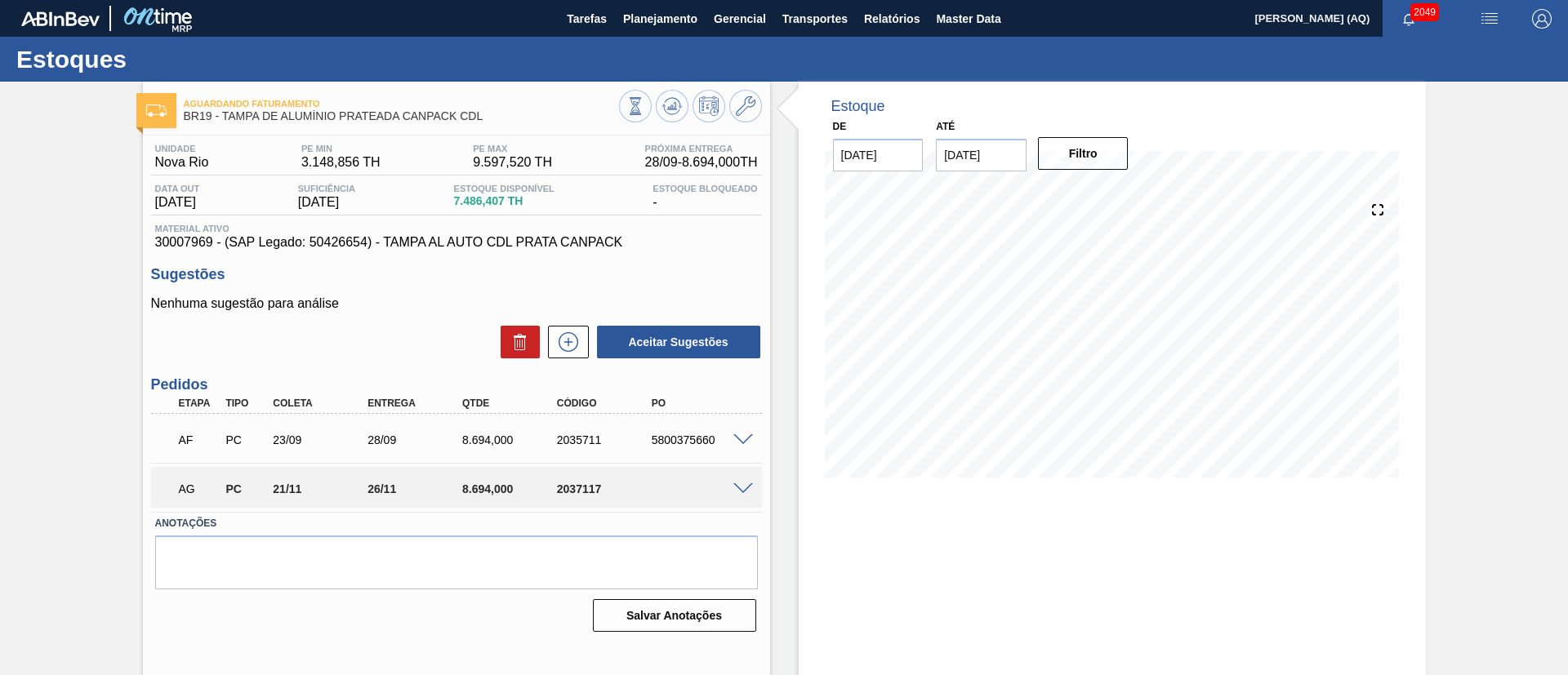
click at [739, 488] on span at bounding box center [743, 489] width 20 height 12
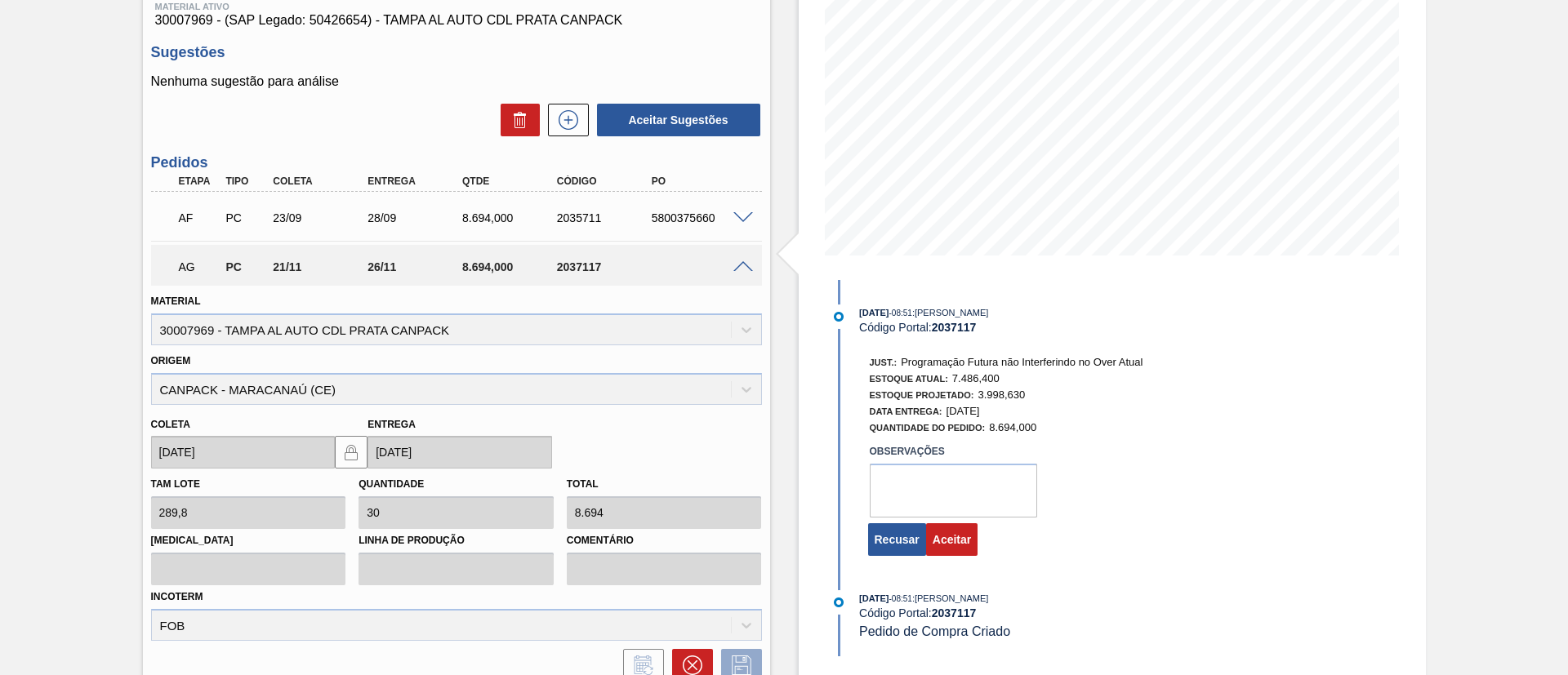
scroll to position [245, 0]
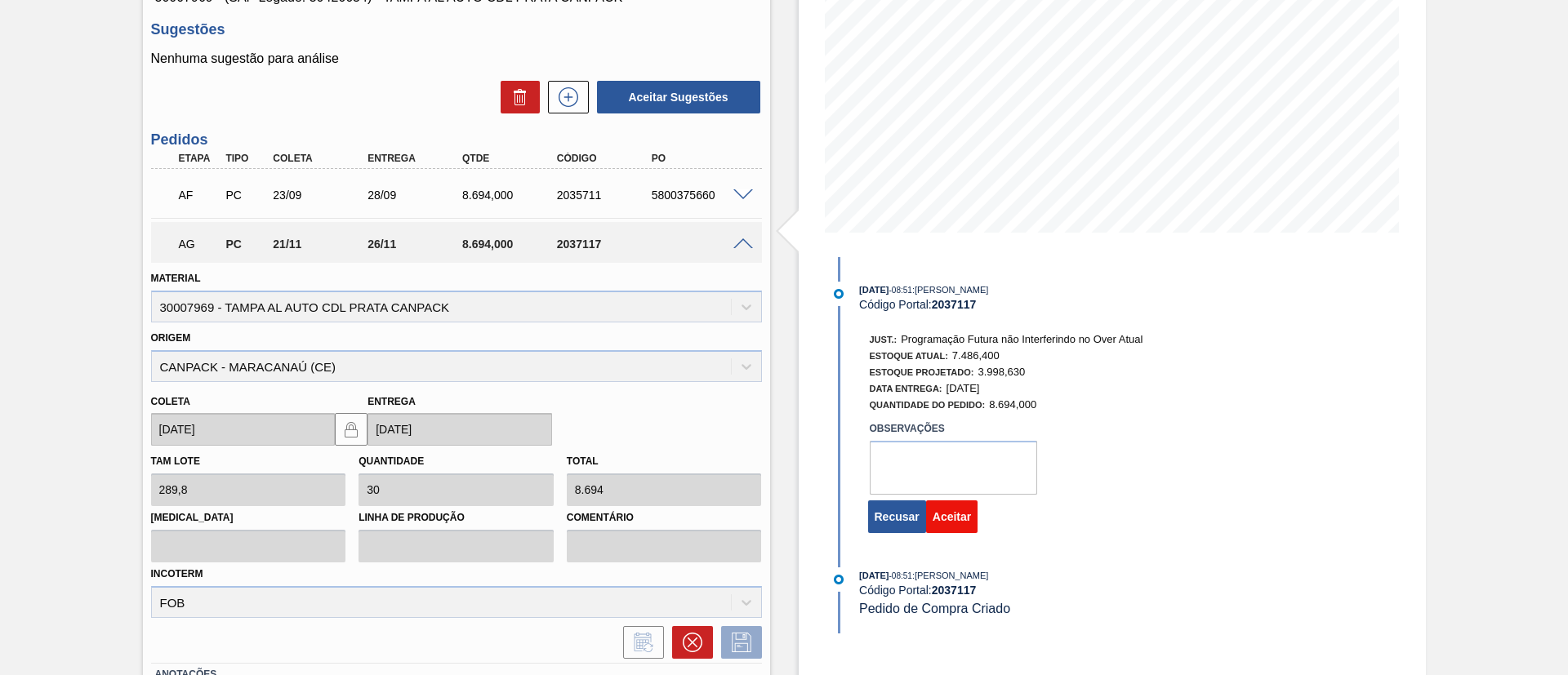
click at [951, 524] on button "Aceitar" at bounding box center [952, 517] width 52 height 33
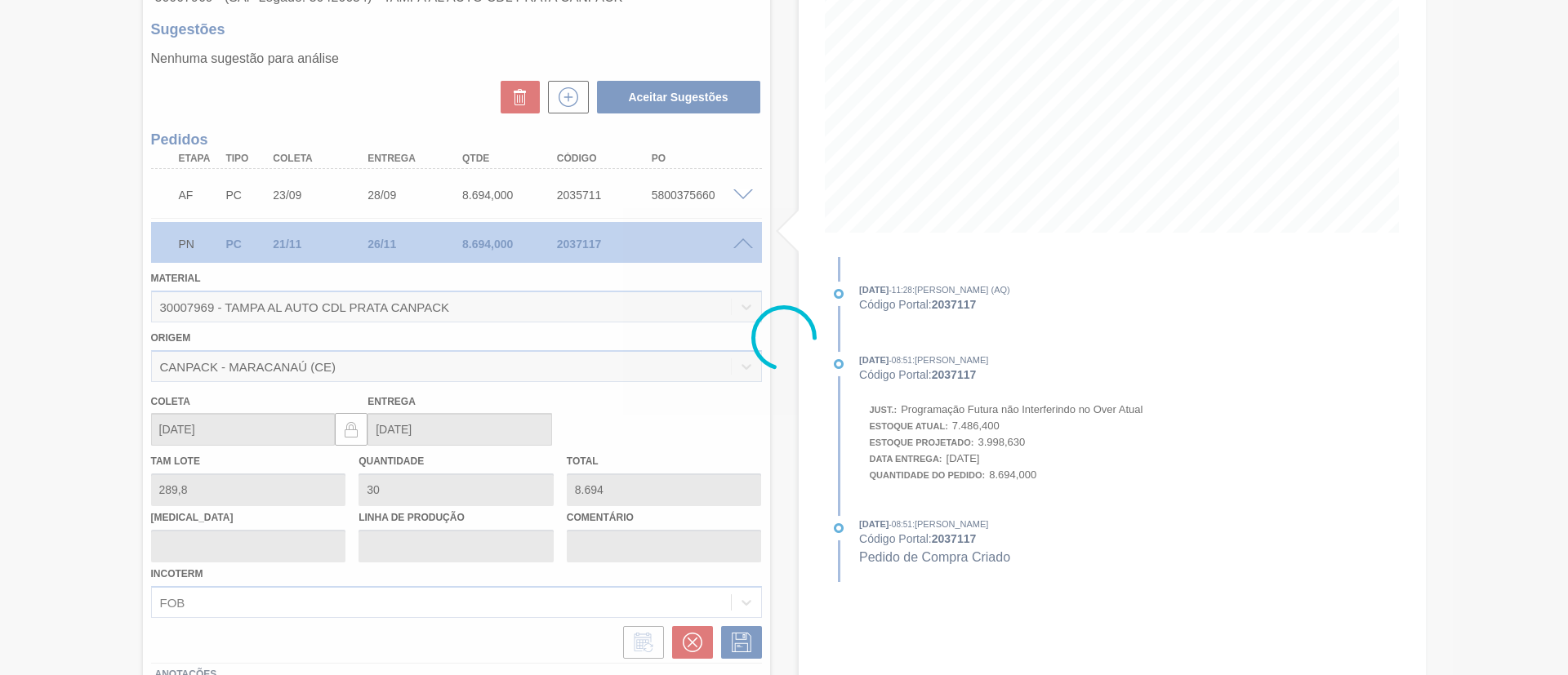
scroll to position [27, 0]
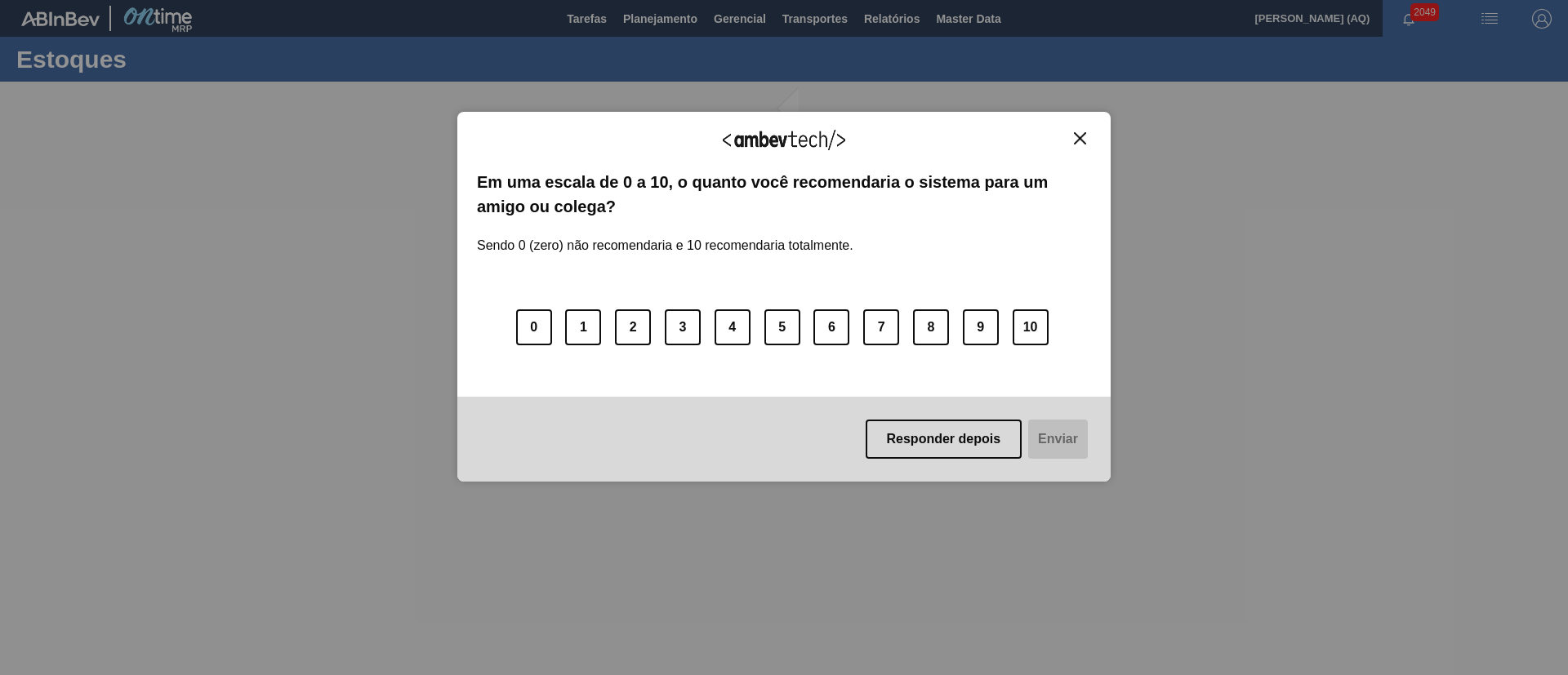
click at [1082, 136] on img "Close" at bounding box center [1079, 138] width 12 height 12
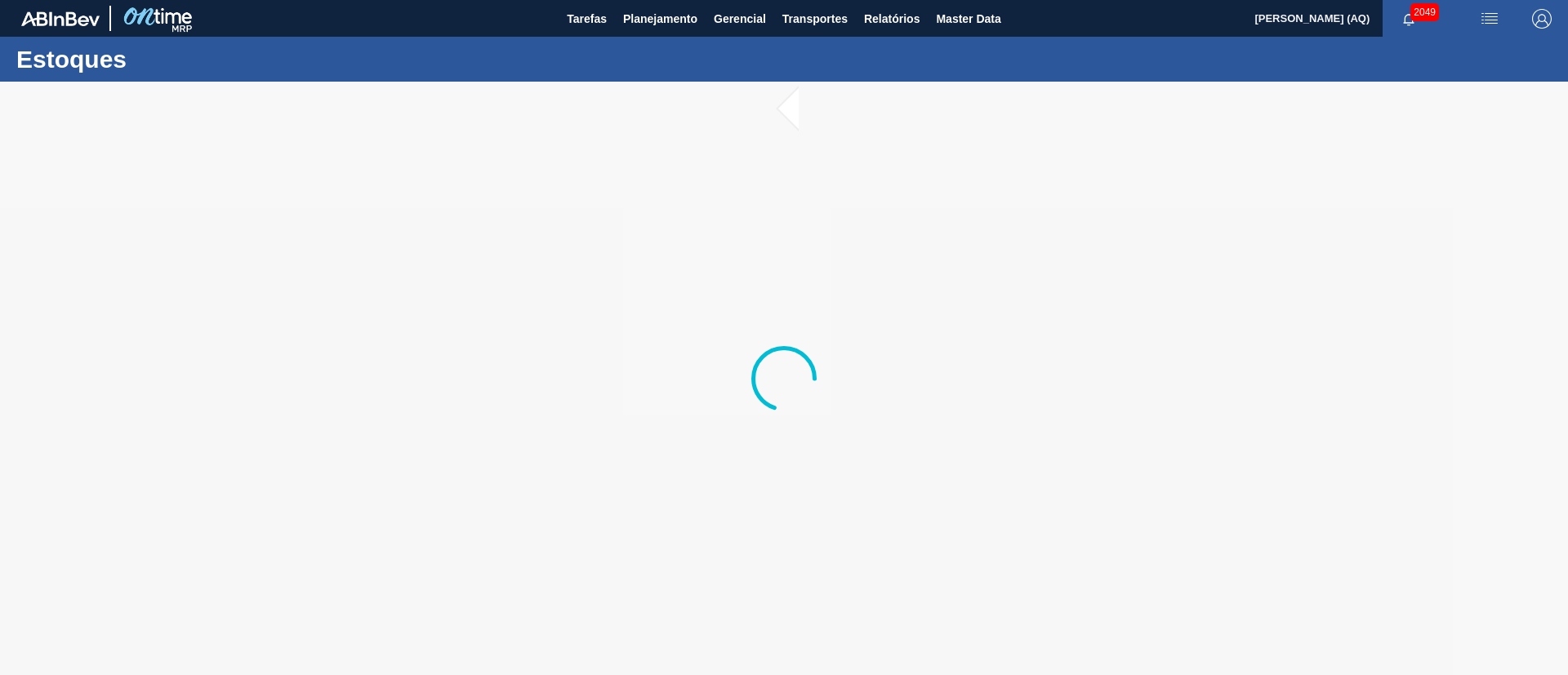
click at [682, 66] on div "Estoques" at bounding box center [784, 59] width 1568 height 45
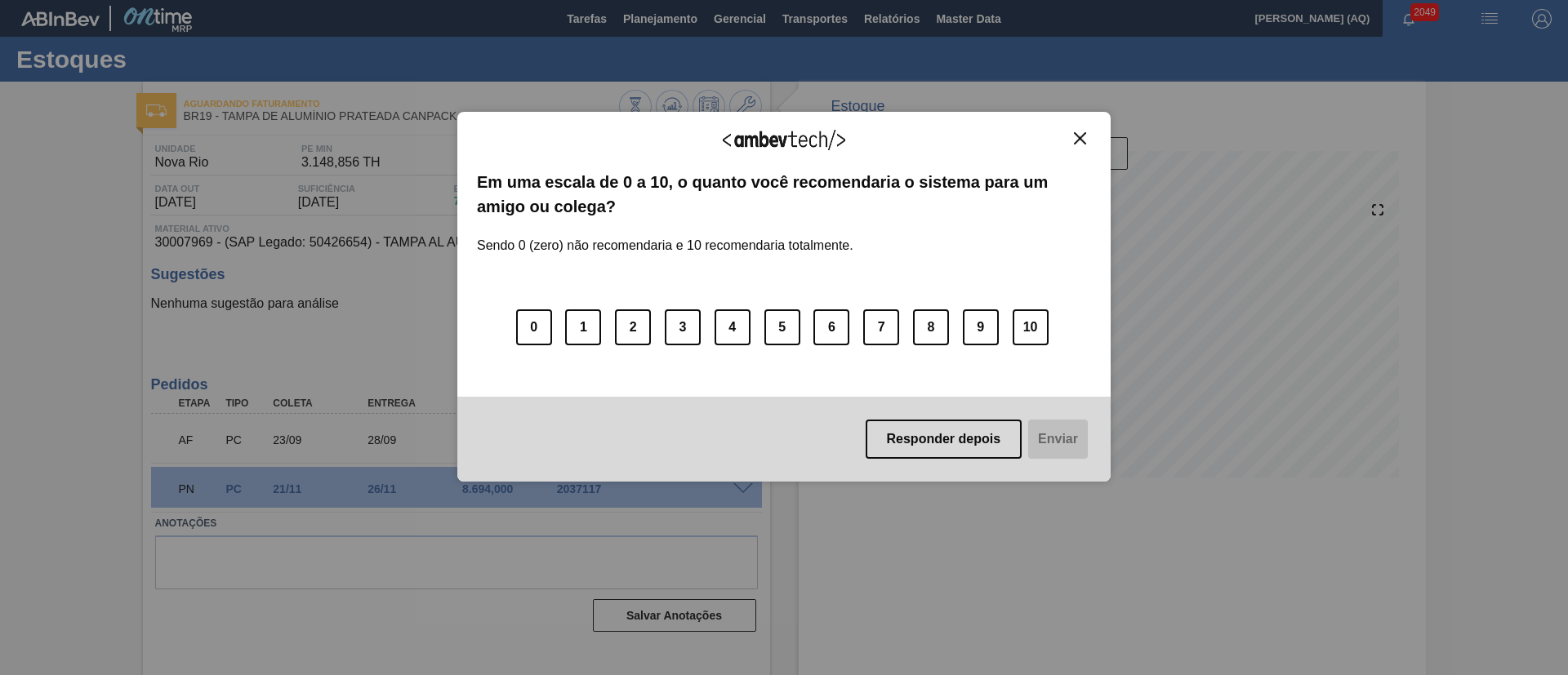
click at [1080, 133] on img "Close" at bounding box center [1079, 138] width 12 height 12
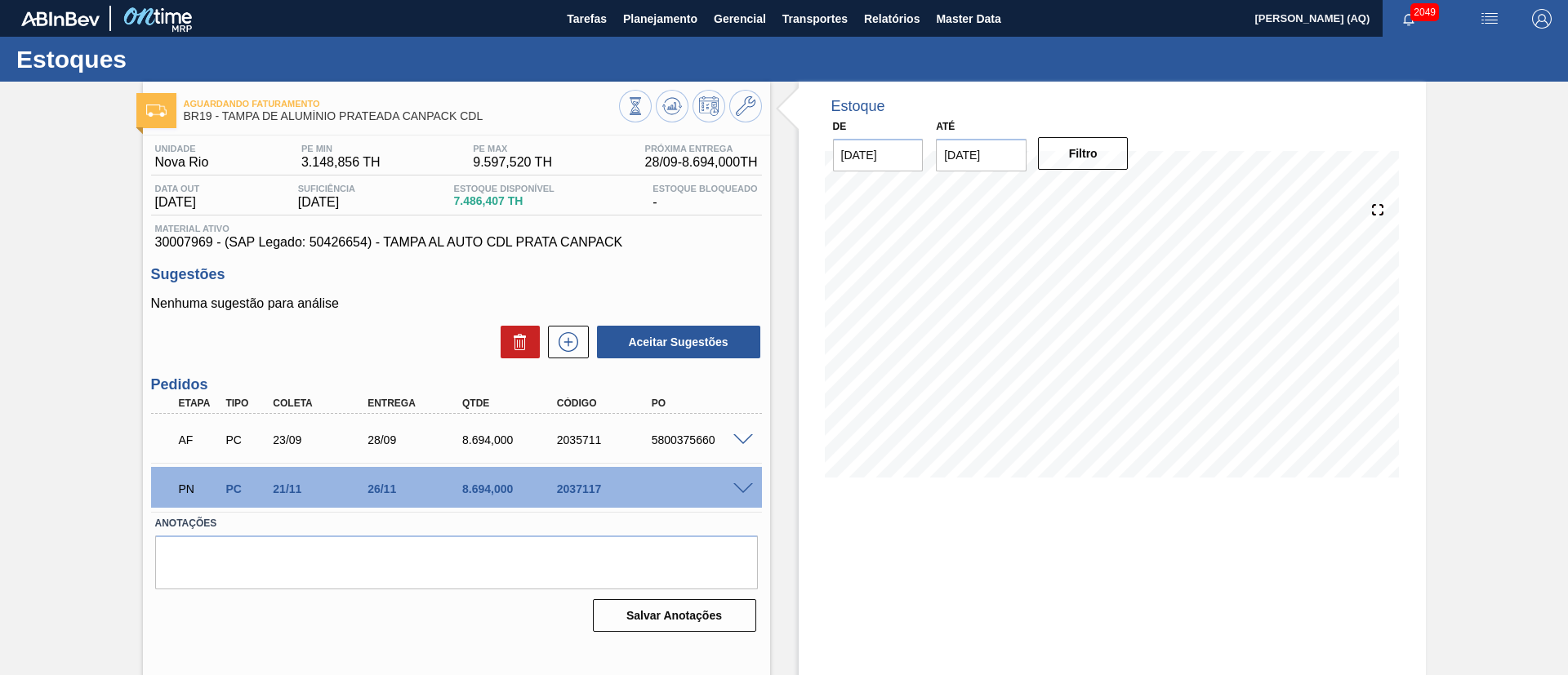
click at [31, 369] on div "Aguardando Faturamento BR19 - [GEOGRAPHIC_DATA] DE ALUMÍNIO PRATEADA CANPACK CD…" at bounding box center [784, 391] width 1568 height 620
